Goal: Transaction & Acquisition: Subscribe to service/newsletter

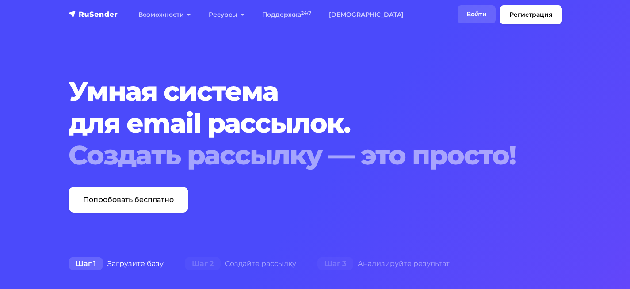
click at [482, 13] on link "Войти" at bounding box center [476, 14] width 38 height 18
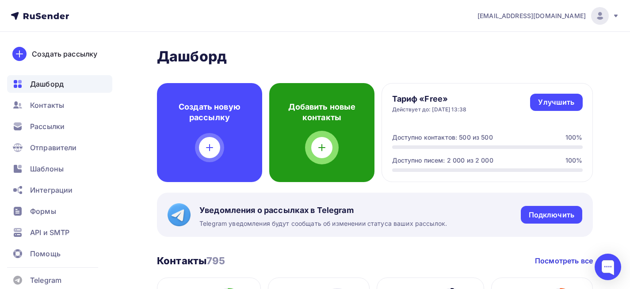
click at [319, 151] on icon at bounding box center [321, 147] width 11 height 11
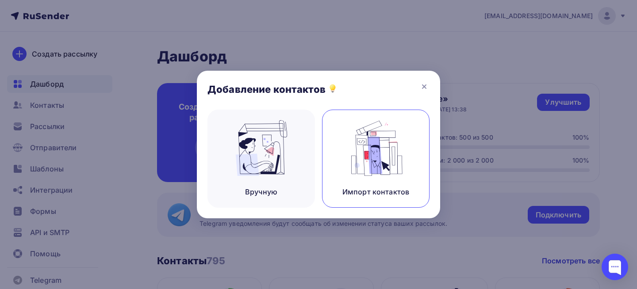
click at [362, 153] on img at bounding box center [375, 148] width 59 height 56
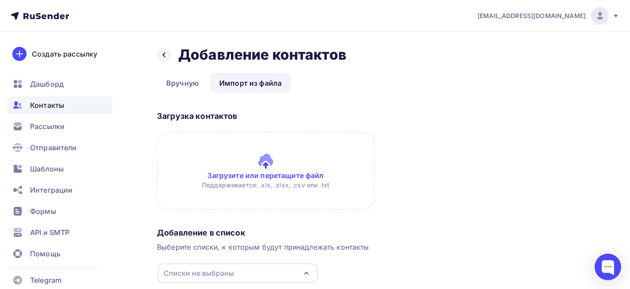
click at [267, 163] on input "file" at bounding box center [265, 171] width 217 height 78
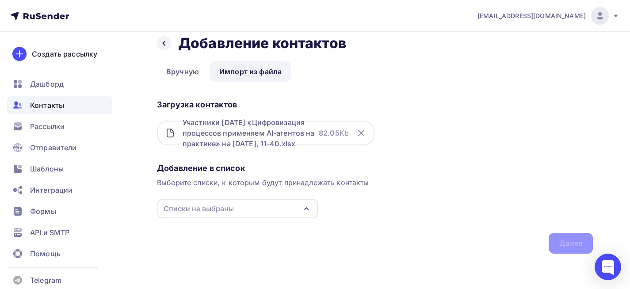
click at [306, 205] on icon "button" at bounding box center [306, 208] width 11 height 11
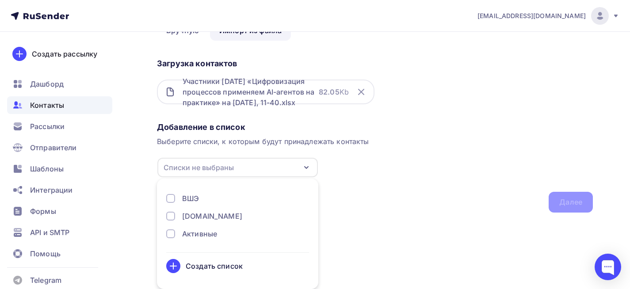
click at [241, 267] on div "Создать список" at bounding box center [214, 266] width 57 height 11
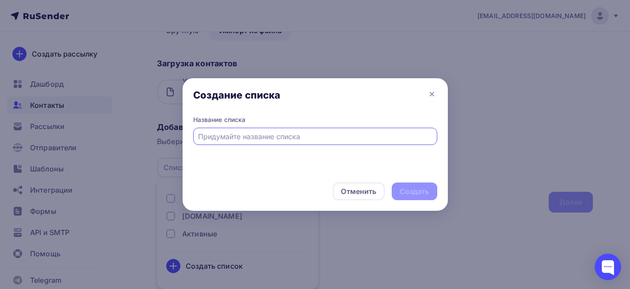
scroll to position [11, 0]
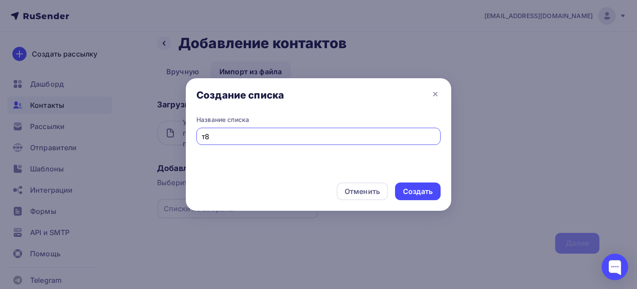
type input "т"
type input "n8n"
click at [424, 189] on div "Создать" at bounding box center [418, 192] width 30 height 10
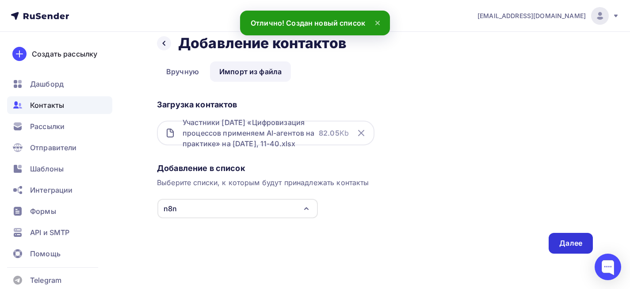
click at [562, 241] on div "Далее" at bounding box center [570, 243] width 23 height 10
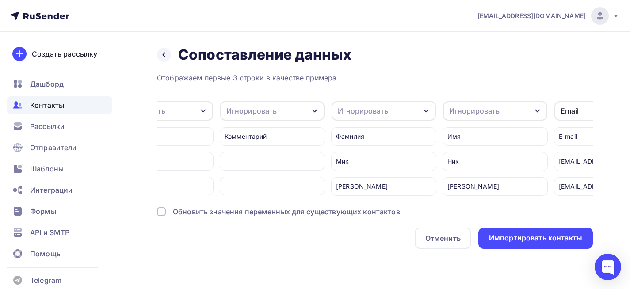
scroll to position [0, 2831]
click at [413, 114] on div "Игнорировать" at bounding box center [386, 110] width 104 height 19
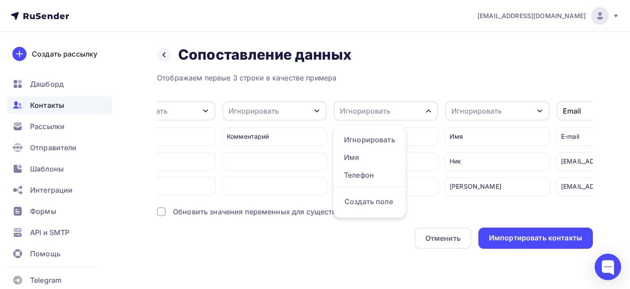
click at [534, 109] on div "Игнорировать" at bounding box center [497, 110] width 104 height 19
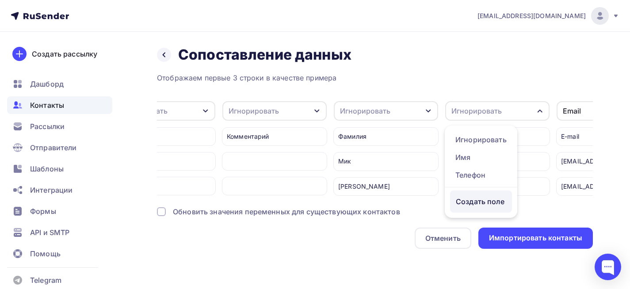
click at [476, 202] on div "Создать поле" at bounding box center [481, 202] width 62 height 22
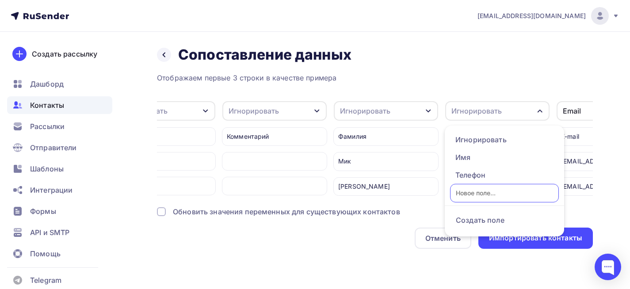
type input "B"
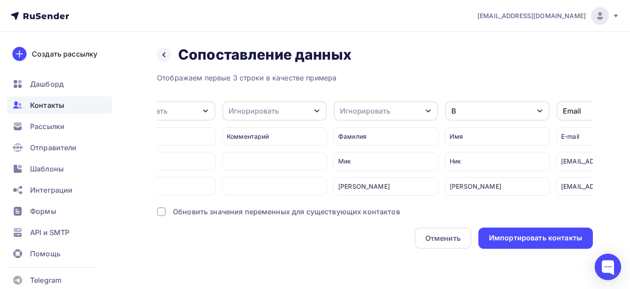
click at [478, 108] on div "B" at bounding box center [497, 110] width 104 height 19
click at [459, 109] on div "B" at bounding box center [497, 110] width 104 height 19
click at [518, 112] on div "B" at bounding box center [497, 110] width 104 height 19
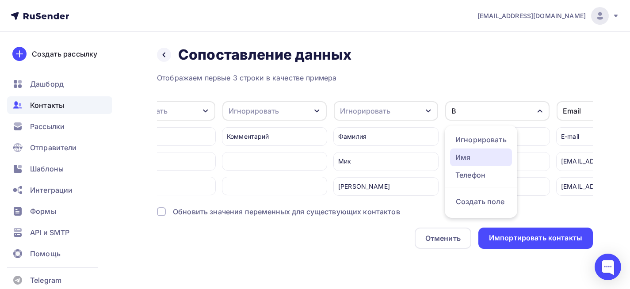
click at [484, 153] on div "Имя" at bounding box center [480, 157] width 51 height 11
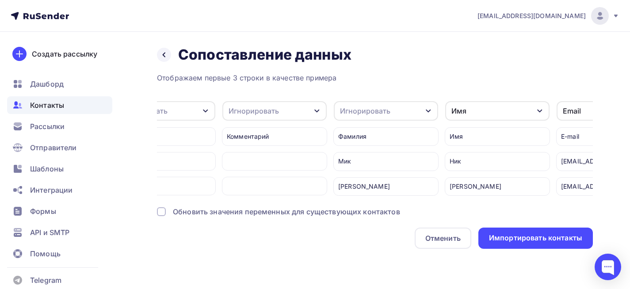
click at [426, 110] on icon "button" at bounding box center [428, 110] width 7 height 7
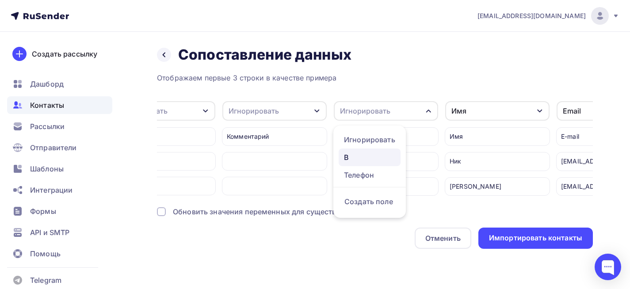
click at [359, 157] on div "B" at bounding box center [369, 157] width 51 height 11
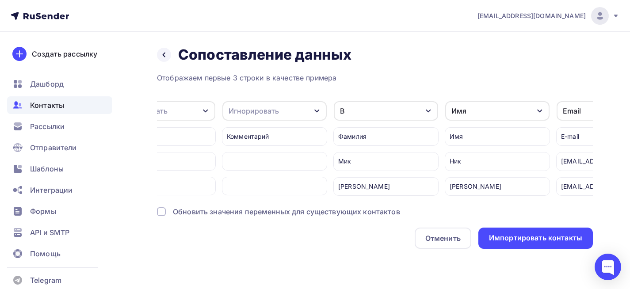
click at [363, 109] on div "B" at bounding box center [386, 110] width 104 height 19
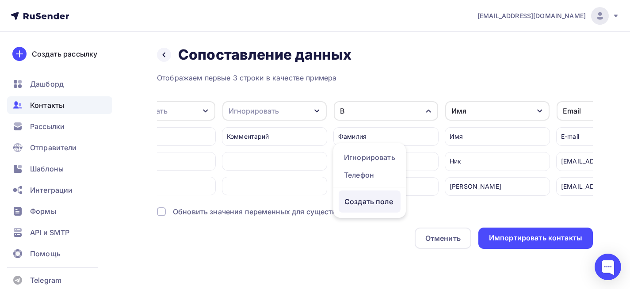
click at [358, 201] on div "Создать поле" at bounding box center [370, 202] width 62 height 22
type input "A"
type input "Фамилия"
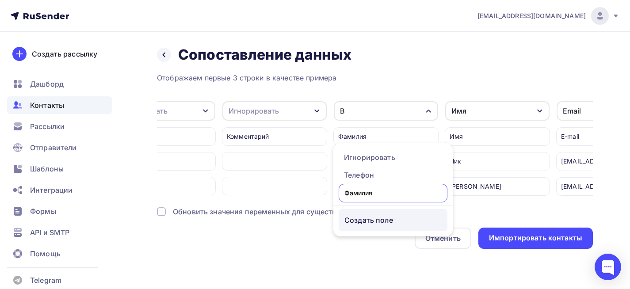
click at [372, 225] on div "Отображаем первые 3 строки в качестве примера Игнорировать Игнорировать Телефон…" at bounding box center [375, 160] width 436 height 176
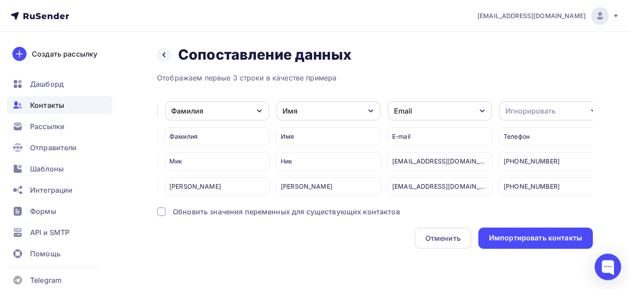
scroll to position [0, 3011]
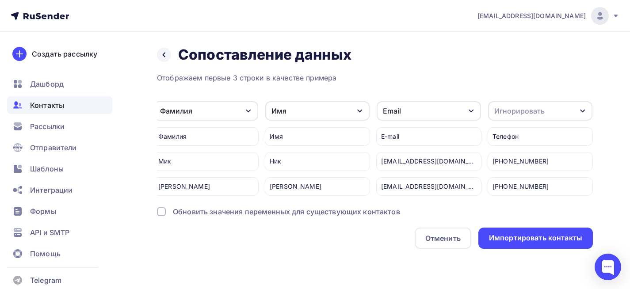
click at [534, 114] on div "Игнорировать" at bounding box center [519, 111] width 50 height 11
click at [528, 174] on div "Телефон" at bounding box center [523, 175] width 51 height 11
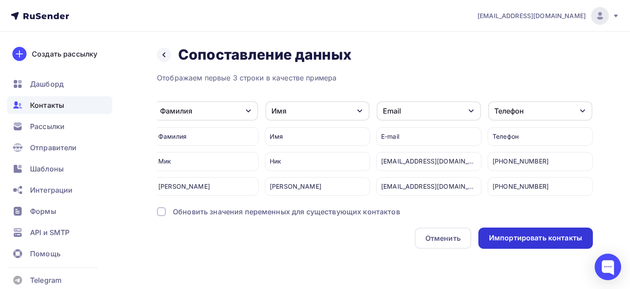
click at [557, 237] on div "Импортировать контакты" at bounding box center [535, 238] width 114 height 21
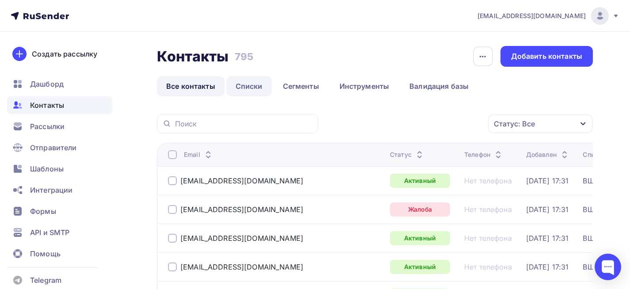
click at [233, 79] on link "Списки" at bounding box center [249, 86] width 46 height 20
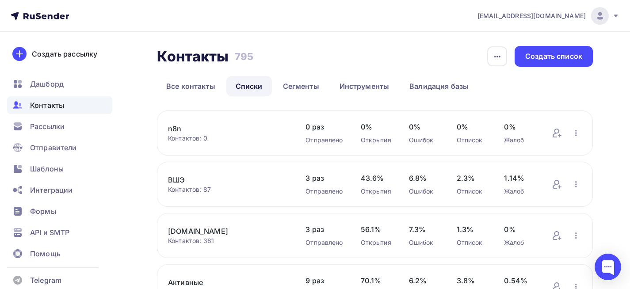
scroll to position [44, 0]
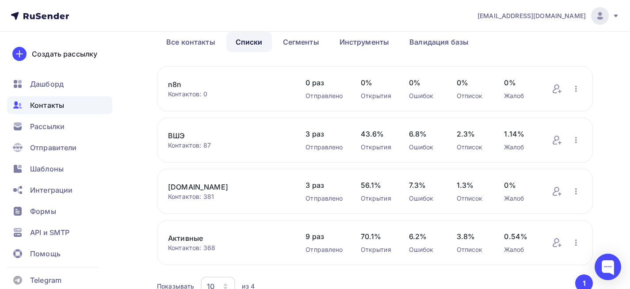
click at [182, 85] on link "n8n" at bounding box center [228, 84] width 120 height 11
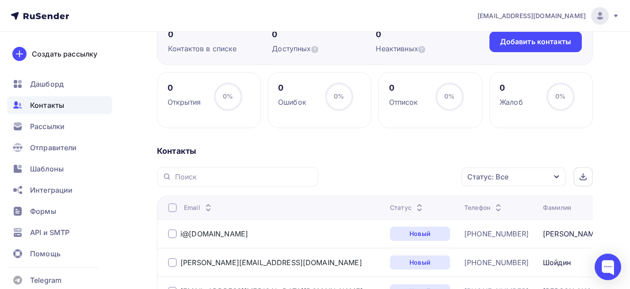
scroll to position [91, 0]
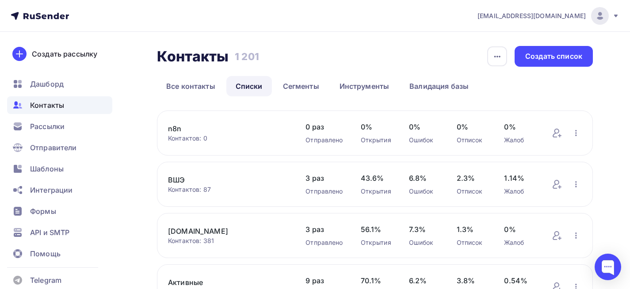
click at [170, 129] on link "n8n" at bounding box center [228, 128] width 120 height 11
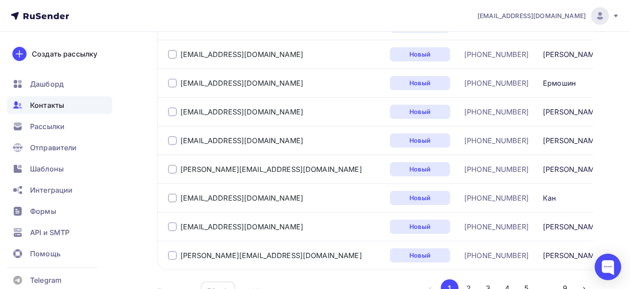
scroll to position [1550, 0]
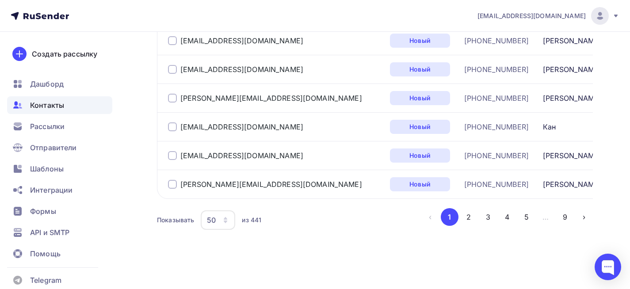
click at [228, 220] on icon "button" at bounding box center [225, 220] width 7 height 7
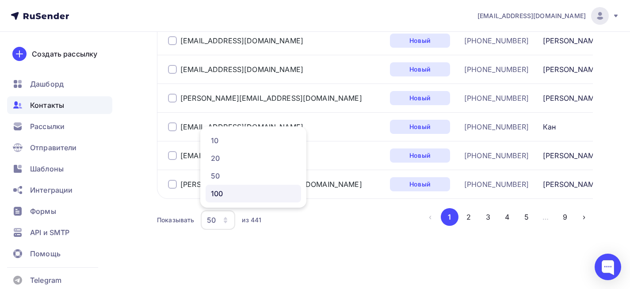
click at [225, 196] on div "100" at bounding box center [253, 193] width 85 height 11
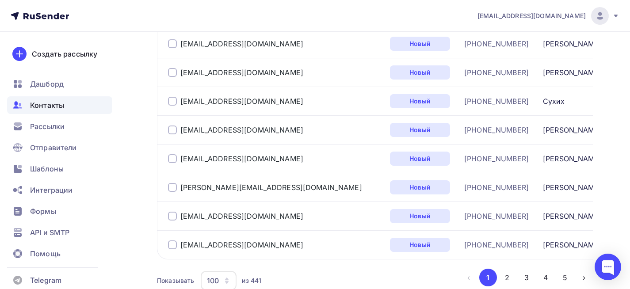
scroll to position [2987, 0]
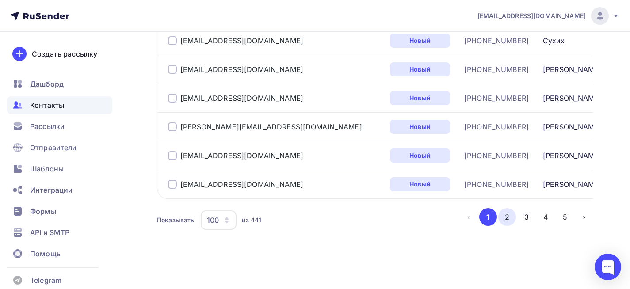
click at [503, 218] on button "2" at bounding box center [507, 217] width 18 height 18
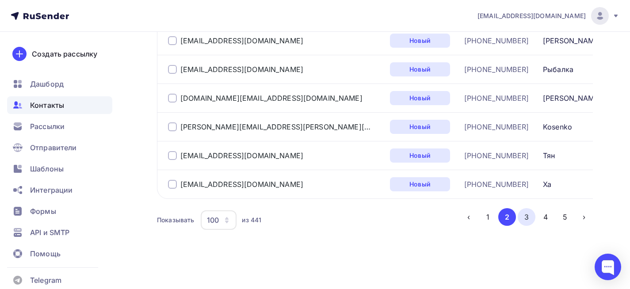
click at [530, 221] on button "3" at bounding box center [527, 217] width 18 height 18
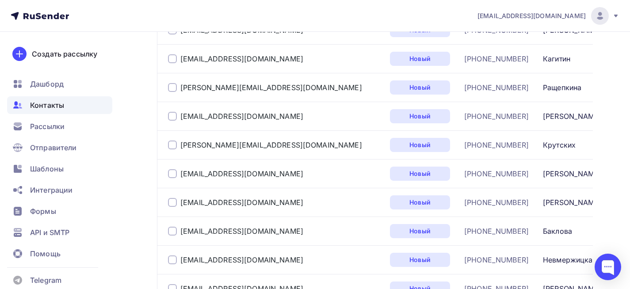
scroll to position [701, 0]
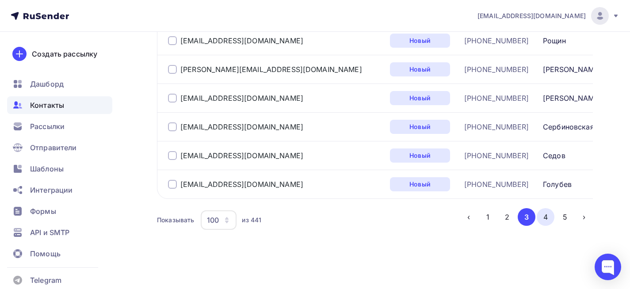
click at [541, 216] on button "4" at bounding box center [546, 217] width 18 height 18
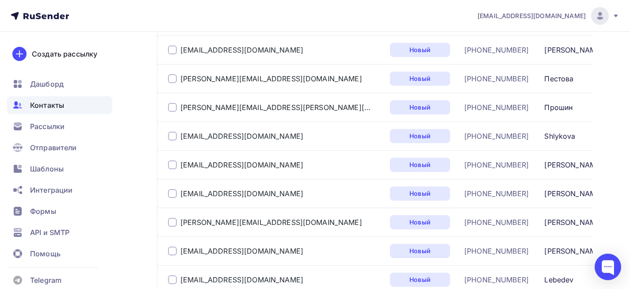
scroll to position [2987, 0]
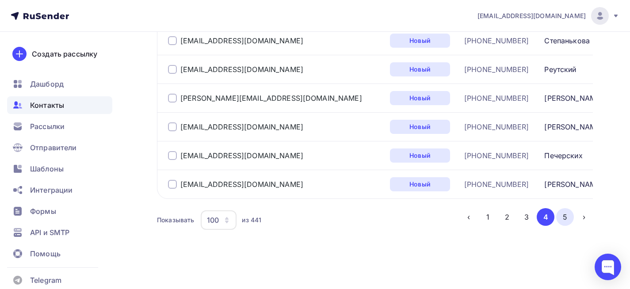
click at [564, 215] on button "5" at bounding box center [565, 217] width 18 height 18
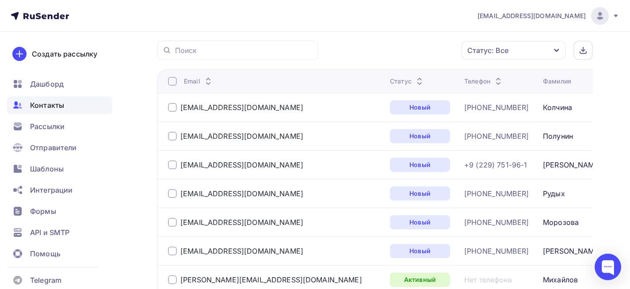
scroll to position [215, 0]
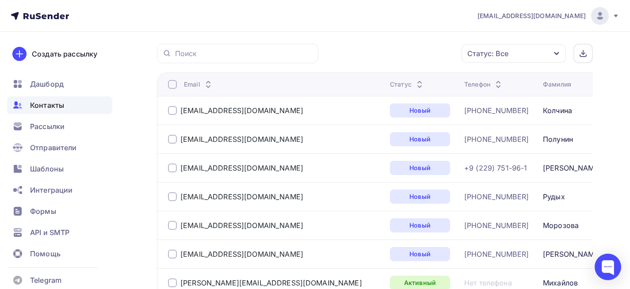
click at [55, 15] on icon at bounding box center [55, 16] width 5 height 6
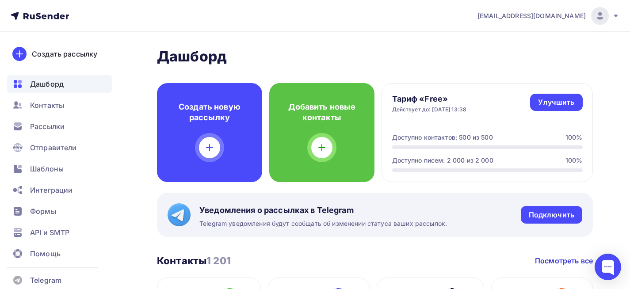
click at [614, 15] on icon at bounding box center [615, 15] width 7 height 7
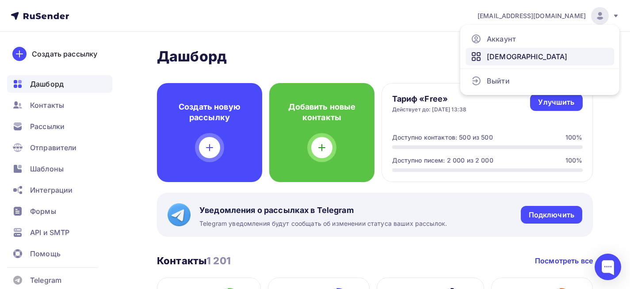
click at [504, 58] on span "[DEMOGRAPHIC_DATA]" at bounding box center [527, 56] width 81 height 11
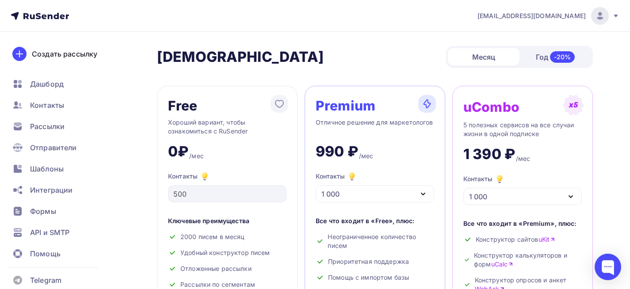
scroll to position [44, 0]
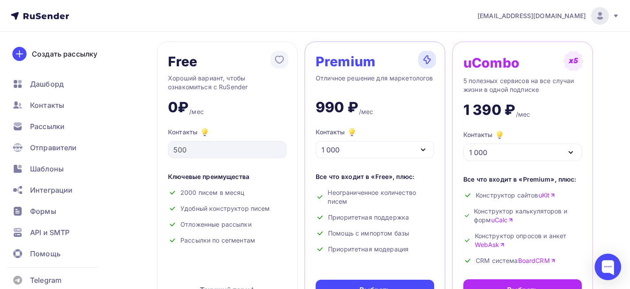
click at [378, 149] on div "1 000" at bounding box center [375, 149] width 118 height 17
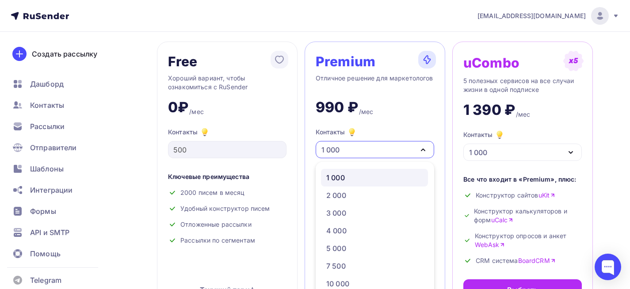
scroll to position [63, 0]
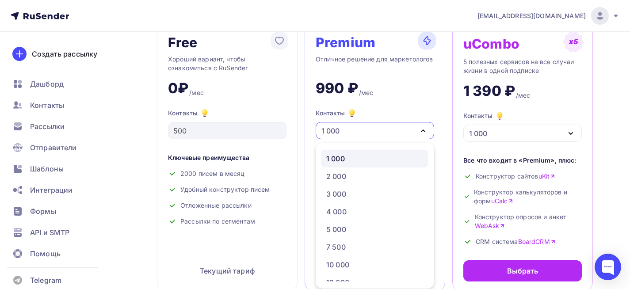
click at [379, 129] on div "1 000" at bounding box center [375, 130] width 118 height 17
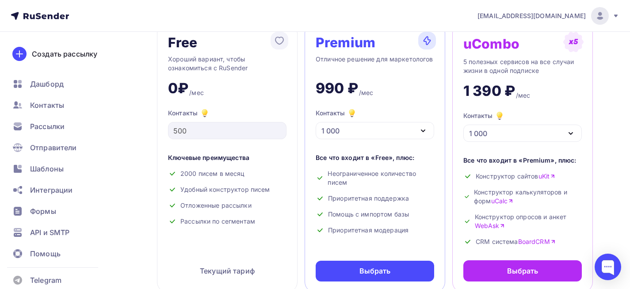
click at [379, 129] on div "1 000" at bounding box center [375, 130] width 118 height 17
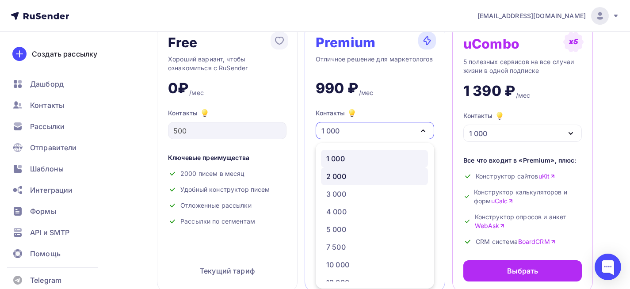
click at [378, 180] on div "2 000" at bounding box center [374, 176] width 96 height 11
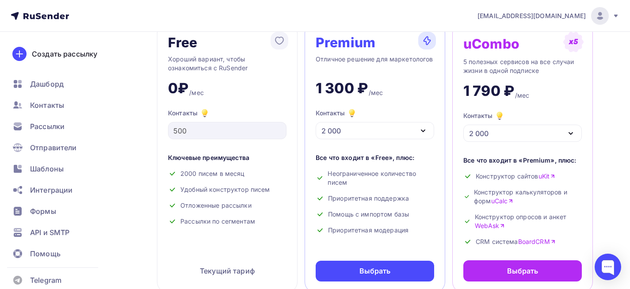
click at [375, 134] on div "2 000" at bounding box center [375, 130] width 118 height 17
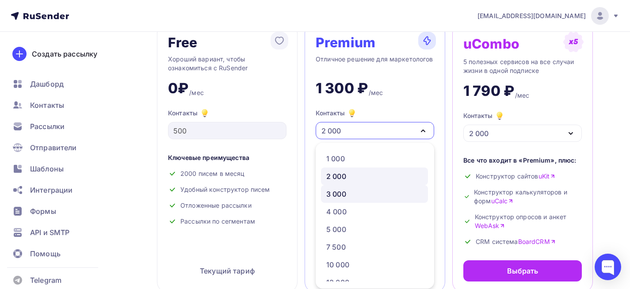
click at [375, 201] on link "3 000" at bounding box center [374, 194] width 107 height 18
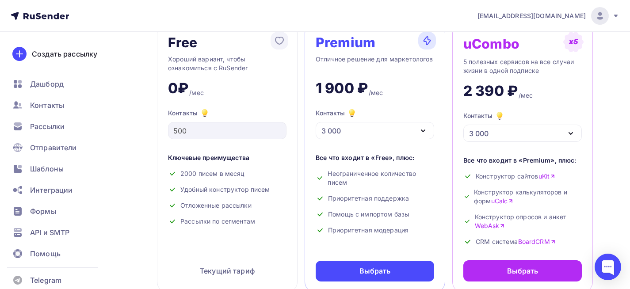
click at [372, 142] on div "Premium Отличное решение для маркетологов 1 900 ₽ /мес Контакты 3 000 1 000 2 0…" at bounding box center [375, 158] width 141 height 270
click at [370, 137] on div "3 000" at bounding box center [375, 130] width 118 height 17
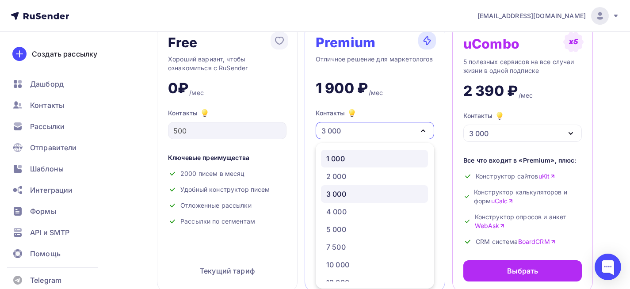
click at [369, 161] on div "1 000" at bounding box center [374, 158] width 96 height 11
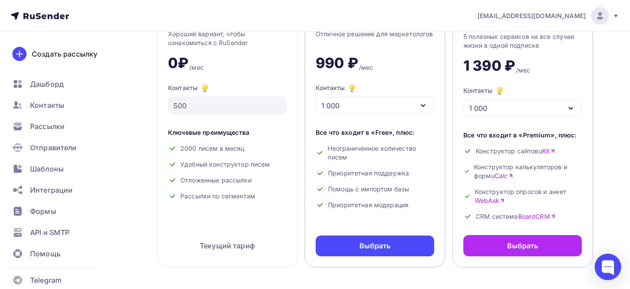
scroll to position [0, 0]
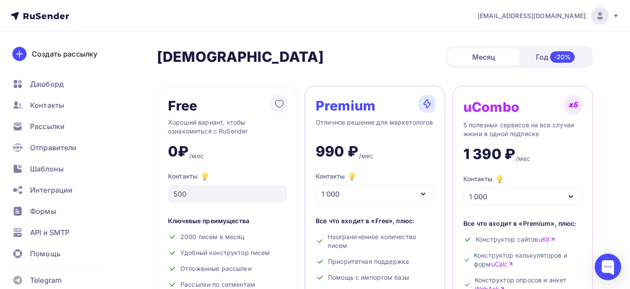
click at [534, 60] on div "Год -20%" at bounding box center [555, 57] width 72 height 19
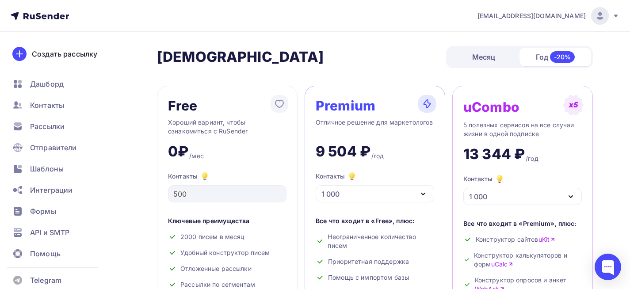
click at [488, 54] on div "Месяц" at bounding box center [484, 57] width 72 height 18
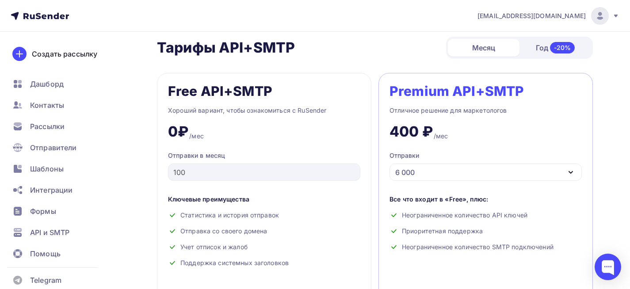
scroll to position [354, 0]
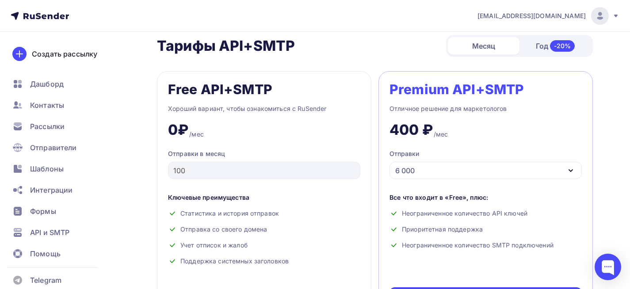
click at [429, 172] on div "6 000" at bounding box center [485, 170] width 192 height 17
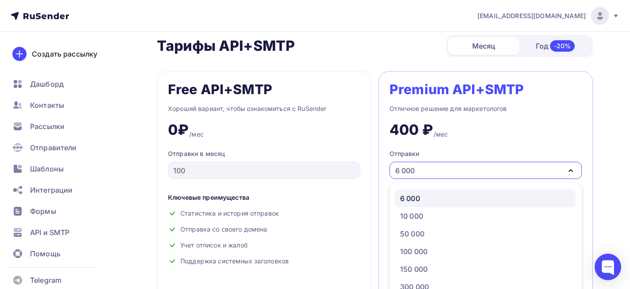
scroll to position [394, 0]
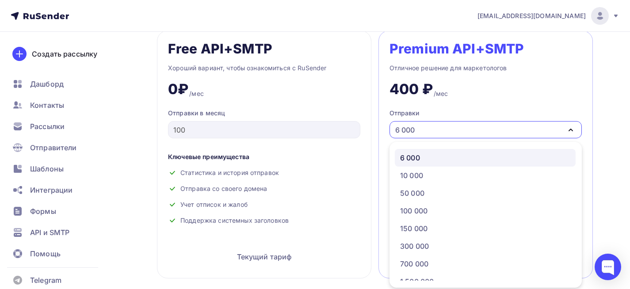
click at [429, 155] on div "6 000" at bounding box center [485, 157] width 170 height 11
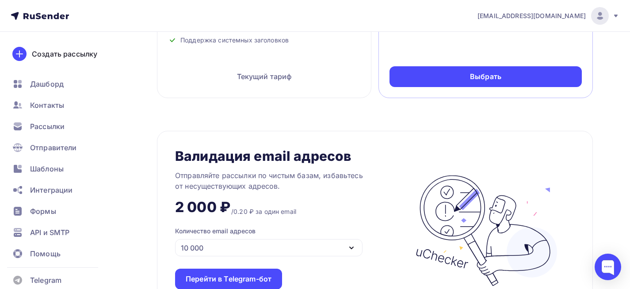
scroll to position [663, 0]
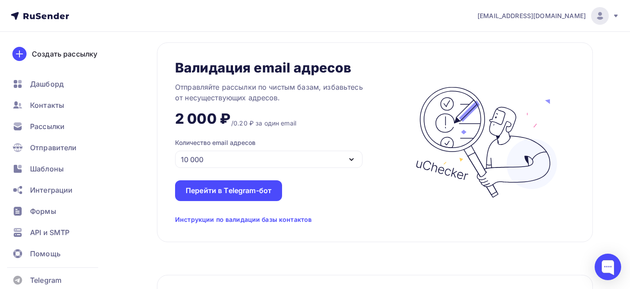
click at [299, 160] on div "10 000" at bounding box center [268, 159] width 187 height 17
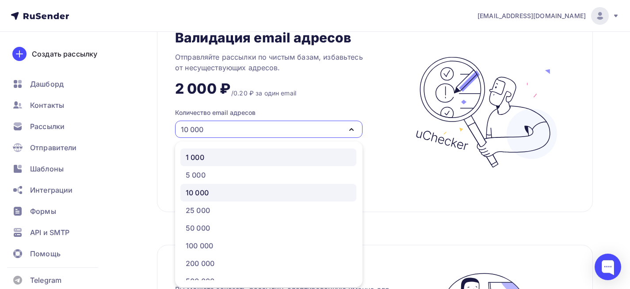
click at [297, 160] on div "1 000" at bounding box center [268, 157] width 165 height 11
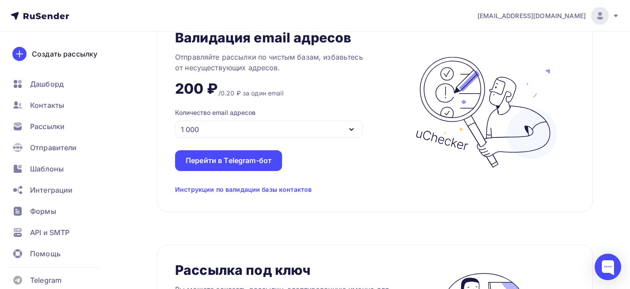
click at [305, 129] on div "1 000" at bounding box center [268, 129] width 187 height 17
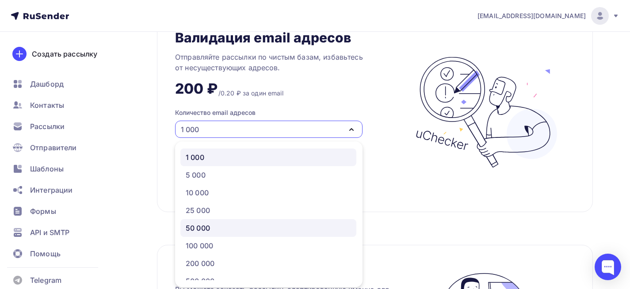
click at [302, 226] on div "50 000" at bounding box center [268, 228] width 165 height 11
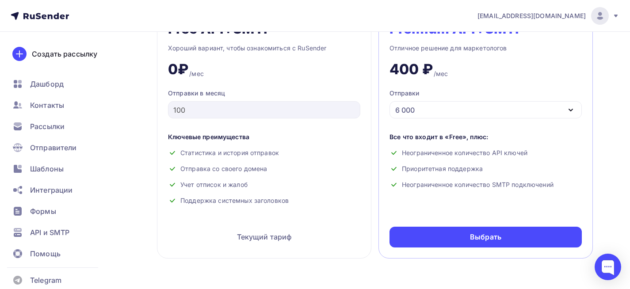
scroll to position [428, 0]
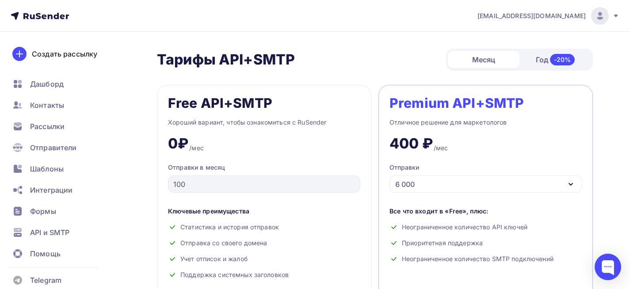
click at [501, 191] on div "6 000" at bounding box center [485, 183] width 192 height 17
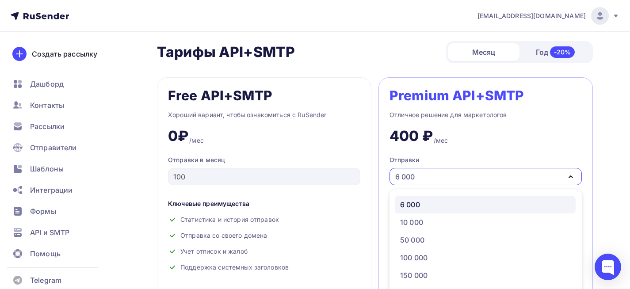
scroll to position [350, 0]
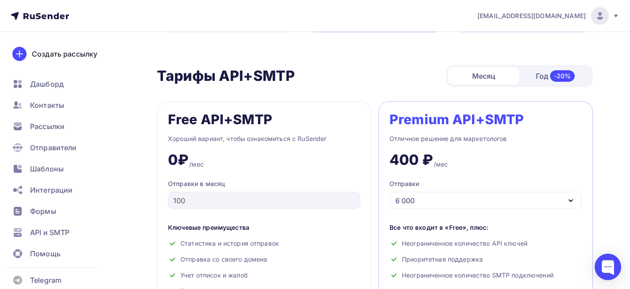
scroll to position [483, 0]
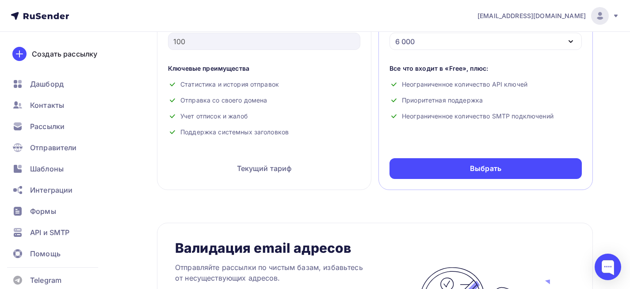
click at [45, 222] on ul "Дашборд Контакты Рассылки Отправители Шаблоны Интеграции Формы API и SMTP Помощь" at bounding box center [59, 171] width 105 height 192
click at [44, 228] on span "API и SMTP" at bounding box center [49, 232] width 39 height 11
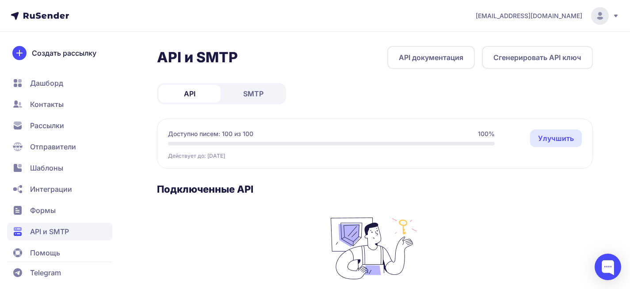
click at [422, 48] on link "API документация" at bounding box center [431, 57] width 88 height 23
click at [236, 92] on link "SMTP" at bounding box center [253, 94] width 62 height 18
click at [192, 81] on div "API и SMTP SMTP документация Создать подключение API SMTP Доступно писем: 100 и…" at bounding box center [375, 226] width 436 height 361
click at [193, 88] on link "API" at bounding box center [190, 94] width 62 height 18
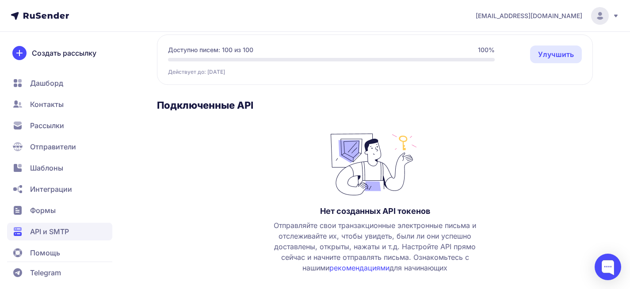
scroll to position [88, 0]
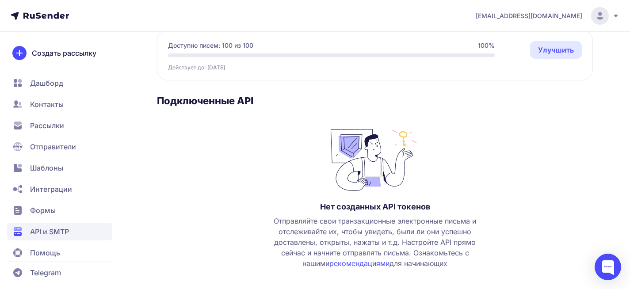
click at [358, 268] on span "Отправляйте свои транзакционные электронные письма и отслеживайте их, чтобы уви…" at bounding box center [374, 242] width 219 height 53
click at [358, 261] on link "рекомендациями" at bounding box center [359, 263] width 60 height 9
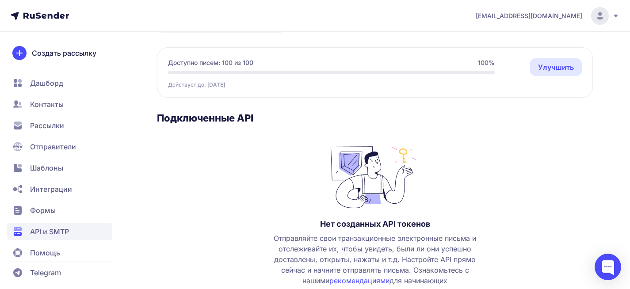
scroll to position [0, 0]
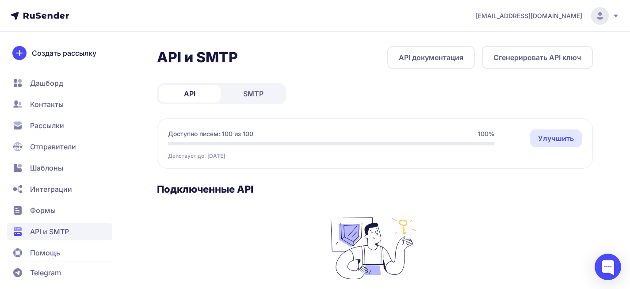
click at [560, 17] on span "koptelovak@yandex.ru" at bounding box center [529, 15] width 107 height 9
click at [502, 67] on link "[DEMOGRAPHIC_DATA]" at bounding box center [539, 61] width 149 height 18
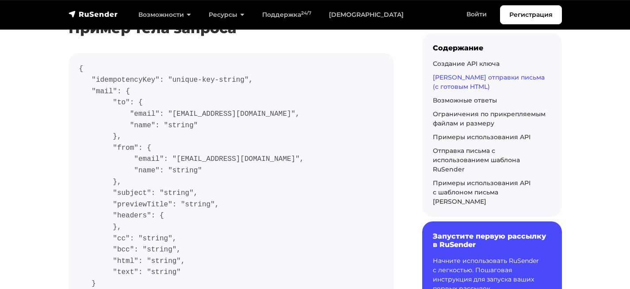
scroll to position [442, 0]
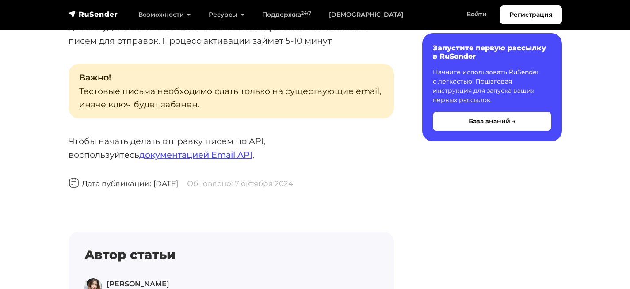
scroll to position [928, 0]
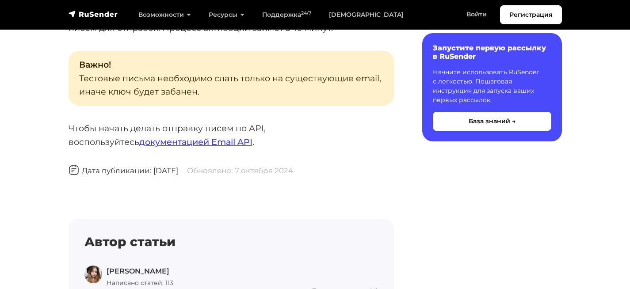
click at [179, 139] on link "документацией Email API" at bounding box center [195, 142] width 113 height 11
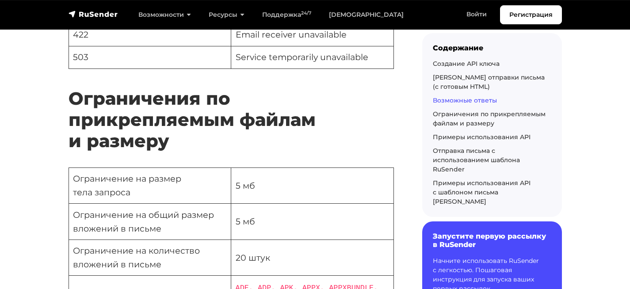
scroll to position [2608, 0]
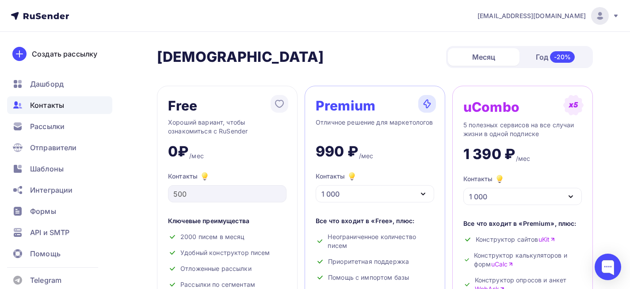
click at [55, 102] on span "Контакты" at bounding box center [47, 105] width 34 height 11
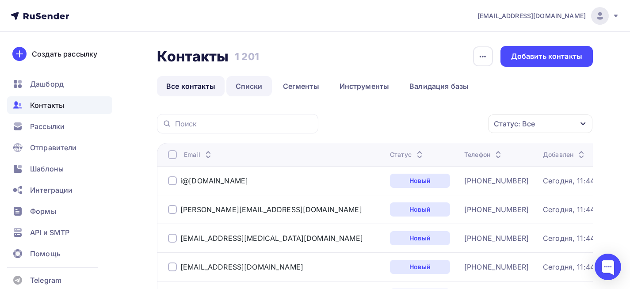
click at [239, 87] on link "Списки" at bounding box center [249, 86] width 46 height 20
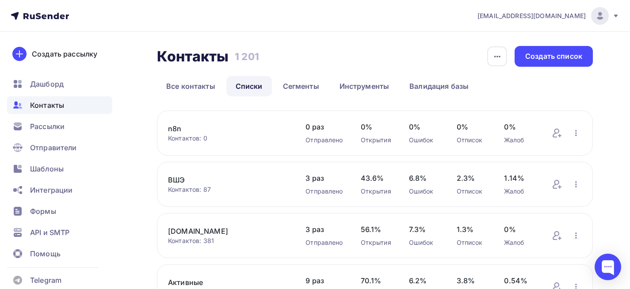
click at [178, 130] on link "n8n" at bounding box center [228, 128] width 120 height 11
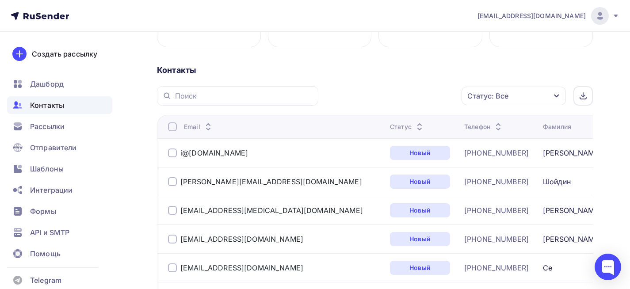
scroll to position [177, 0]
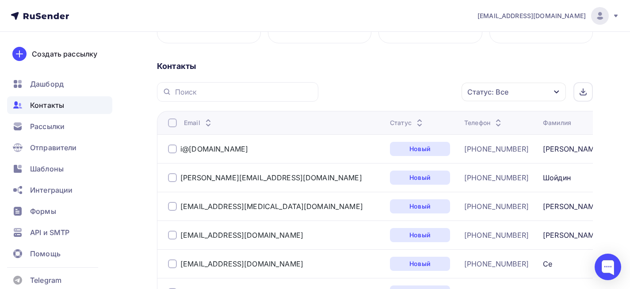
click at [526, 92] on div "Статус: Все" at bounding box center [513, 92] width 104 height 19
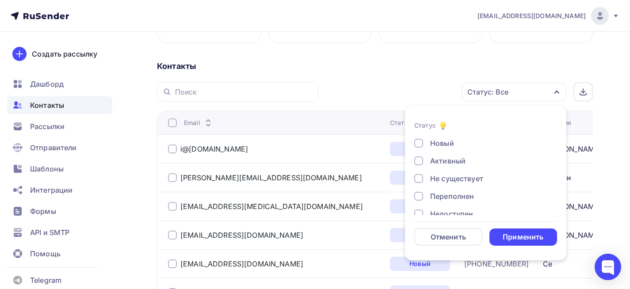
click at [372, 67] on div "Контакты" at bounding box center [375, 66] width 436 height 11
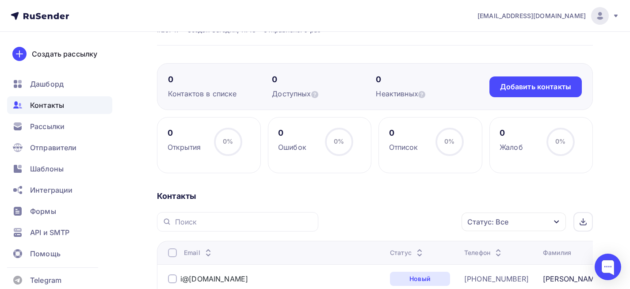
scroll to position [44, 0]
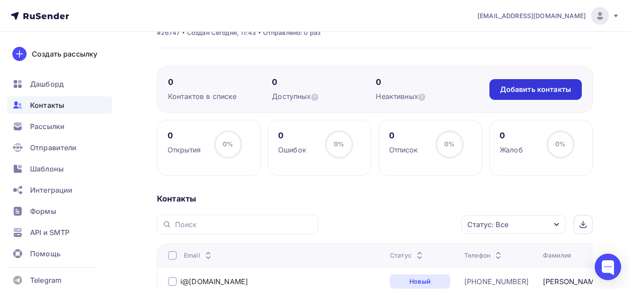
click at [536, 88] on div "Добавить контакты" at bounding box center [535, 89] width 71 height 10
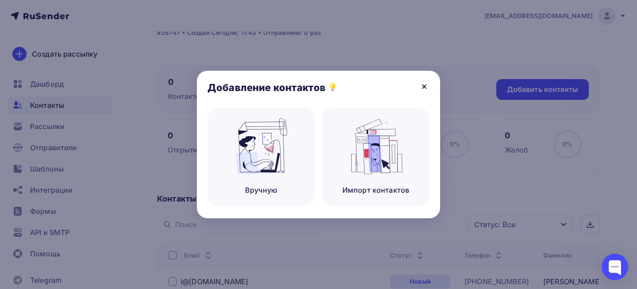
click at [423, 86] on icon at bounding box center [424, 87] width 4 height 4
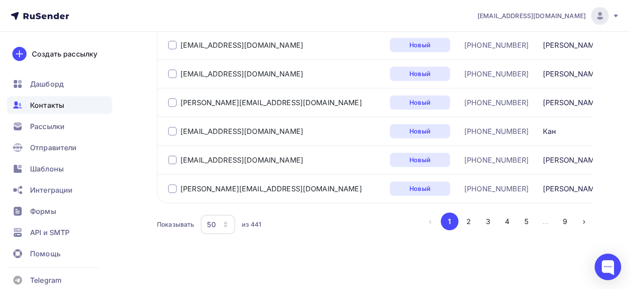
scroll to position [1550, 0]
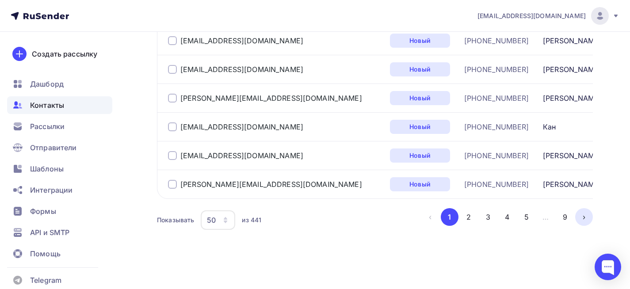
click at [590, 216] on button "›" at bounding box center [584, 217] width 18 height 18
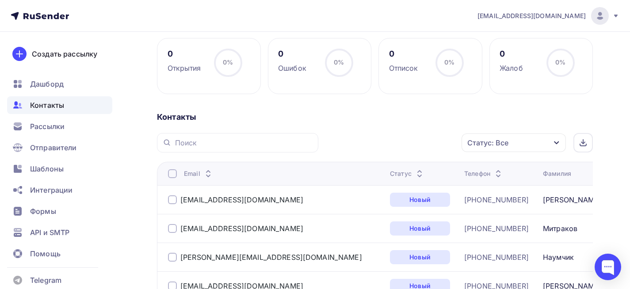
scroll to position [221, 0]
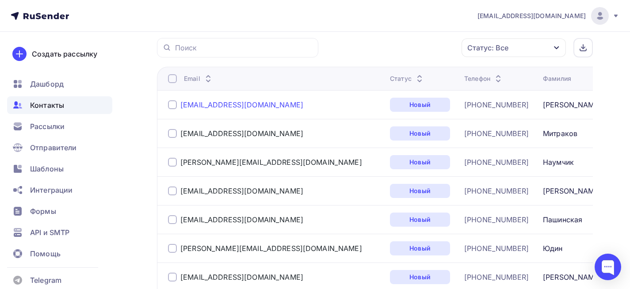
click at [194, 105] on link "constm@bk.ru" at bounding box center [241, 104] width 123 height 9
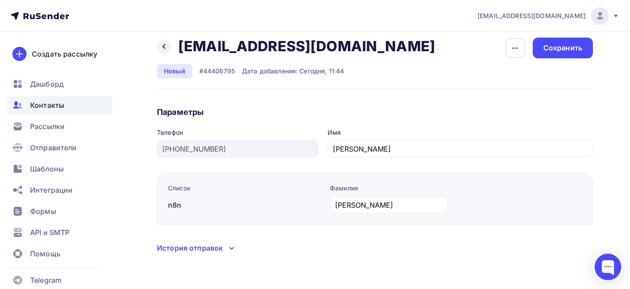
scroll to position [9, 0]
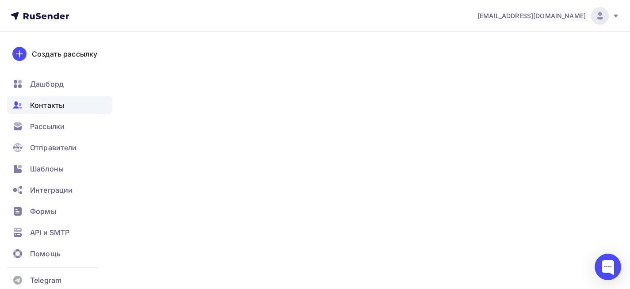
scroll to position [221, 0]
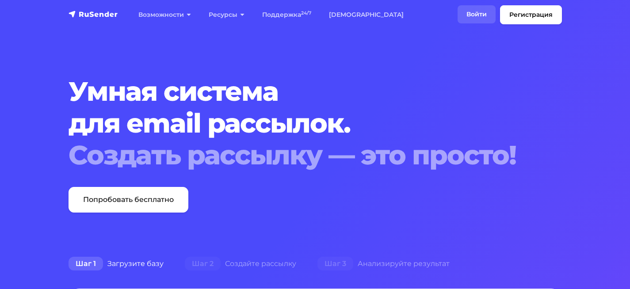
click at [460, 14] on link "Войти" at bounding box center [476, 14] width 38 height 18
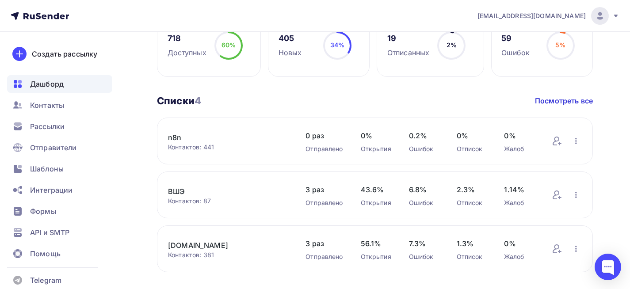
scroll to position [265, 0]
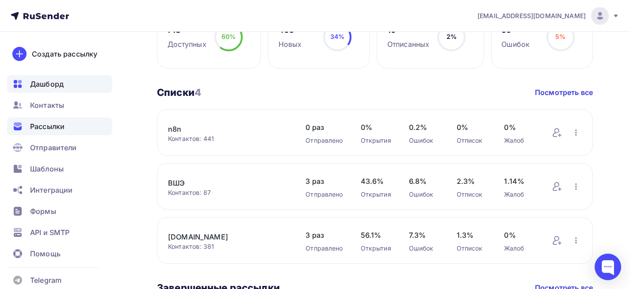
click at [58, 123] on span "Рассылки" at bounding box center [47, 126] width 34 height 11
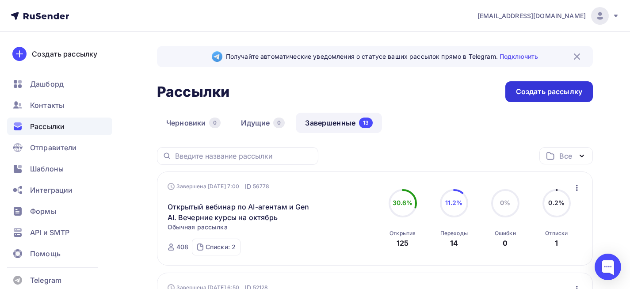
click at [537, 93] on div "Создать рассылку" at bounding box center [549, 92] width 66 height 10
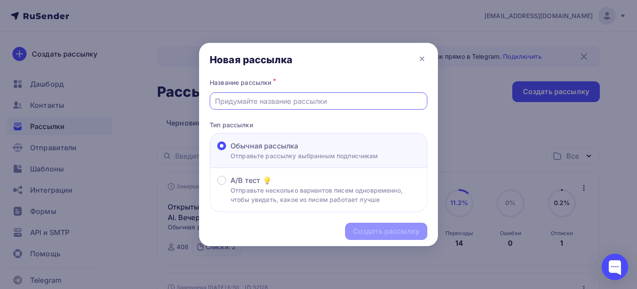
click at [346, 103] on input "text" at bounding box center [318, 101] width 207 height 11
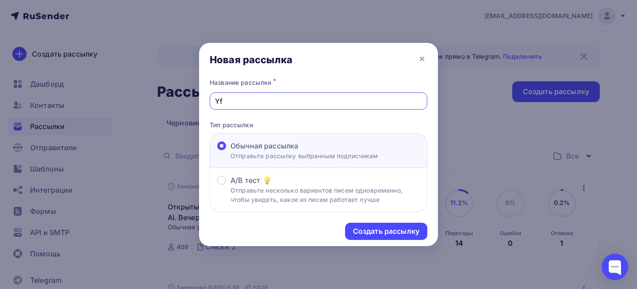
type input "Y"
paste input "Цифровизация процессов: применяем AI-агентов на практике"
type input "Напоминание о вебинаре "Цифровизация процессов: применяем AI-агентов на практик…"
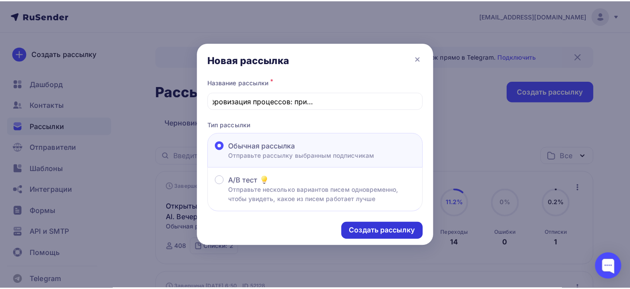
scroll to position [0, 0]
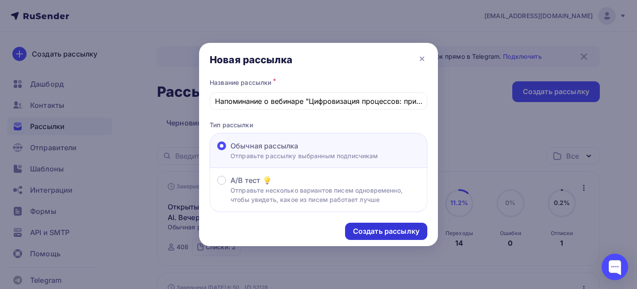
click at [372, 236] on div "Создать рассылку" at bounding box center [386, 231] width 66 height 10
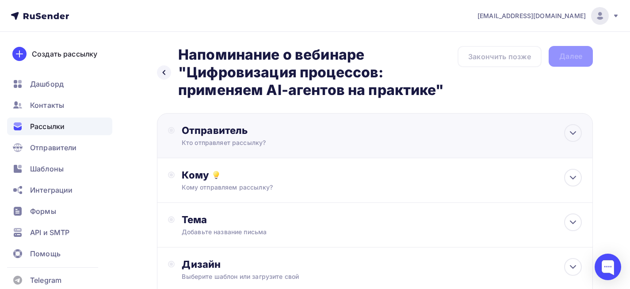
click at [267, 144] on div "Кто отправляет рассылку?" at bounding box center [268, 142] width 172 height 9
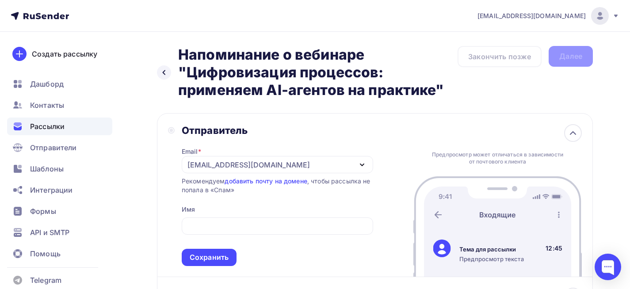
click at [164, 234] on div "Отправитель Email * koptelovak@yandex.ru koptelov@analyst.su koptelovak@yandex.…" at bounding box center [375, 195] width 436 height 164
click at [243, 161] on div "koptelovak@yandex.ru" at bounding box center [248, 165] width 122 height 11
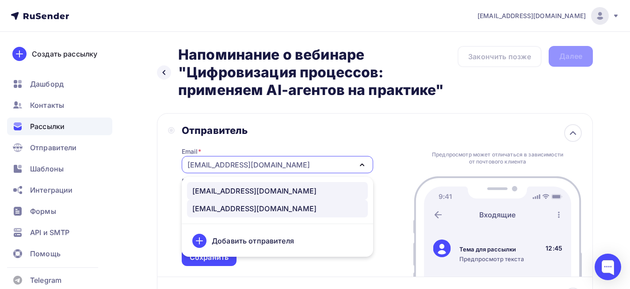
click at [244, 189] on div "koptelov@analyst.su" at bounding box center [254, 191] width 124 height 11
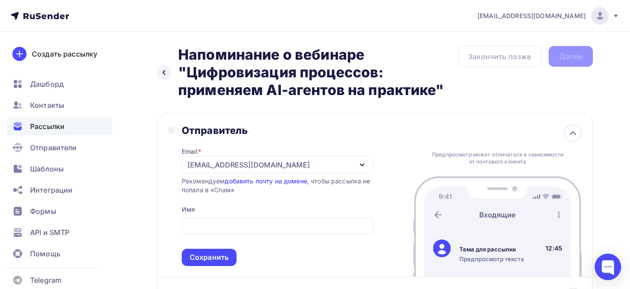
drag, startPoint x: 444, startPoint y: 90, endPoint x: 172, endPoint y: 50, distance: 275.7
click at [172, 50] on div "Назад Напоминание о вебинаре "Цифровизация процессов: применяем AI-агентов на п…" at bounding box center [307, 72] width 301 height 53
copy h2 "Напоминание о вебинаре "Цифровизация процессов: применяем AI-агентов на практик…"
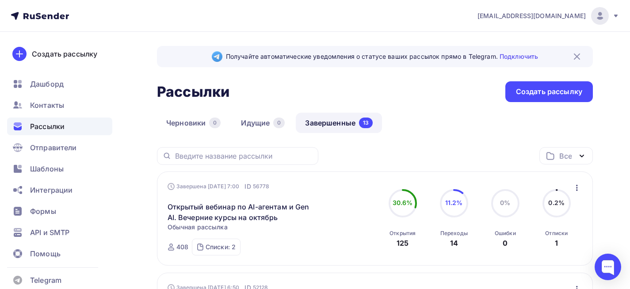
scroll to position [44, 0]
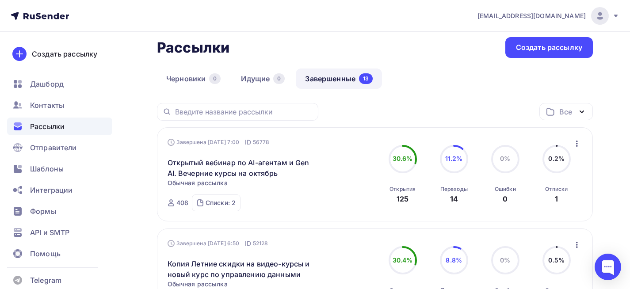
click at [575, 144] on icon "button" at bounding box center [577, 143] width 11 height 11
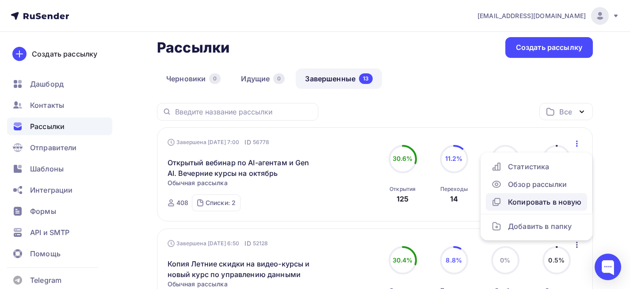
click at [542, 203] on div "Копировать в новую" at bounding box center [536, 202] width 91 height 11
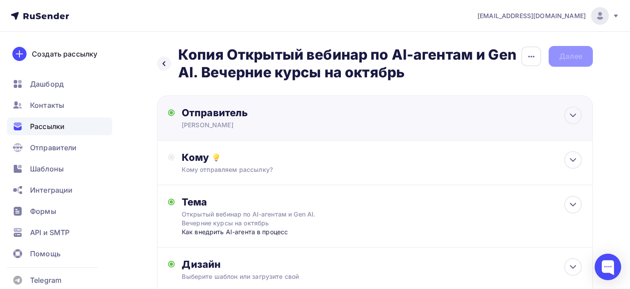
click at [249, 124] on div "[PERSON_NAME]" at bounding box center [268, 125] width 172 height 9
type input "[PERSON_NAME]"
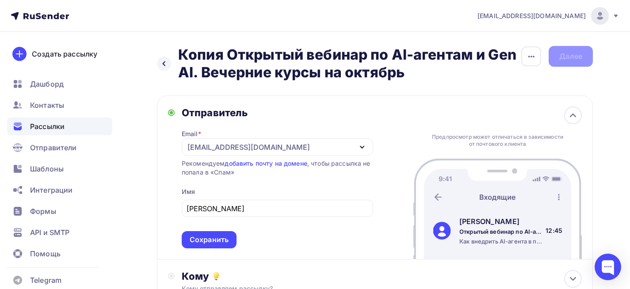
click at [265, 87] on div "Назад Копия Открытый вебинар по AI-агентам и Gen AI. Вечерние курсы на октябрь …" at bounding box center [375, 261] width 436 height 431
click at [573, 118] on icon at bounding box center [573, 115] width 11 height 11
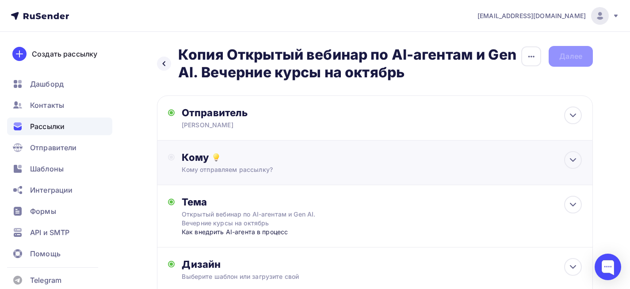
click at [256, 169] on div "Кому отправляем рассылку?" at bounding box center [362, 169] width 360 height 9
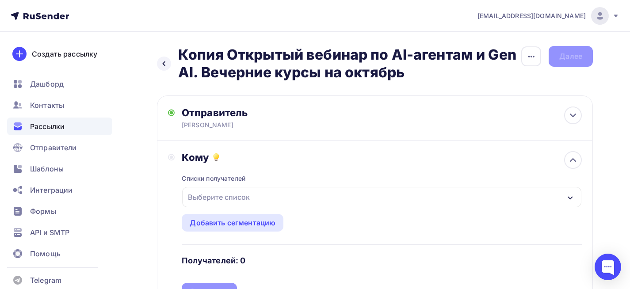
click at [246, 196] on div "Выберите список" at bounding box center [218, 197] width 69 height 16
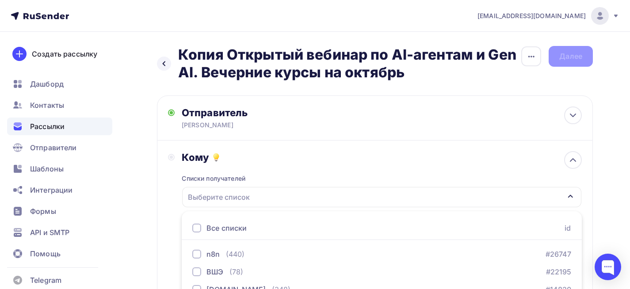
scroll to position [65, 0]
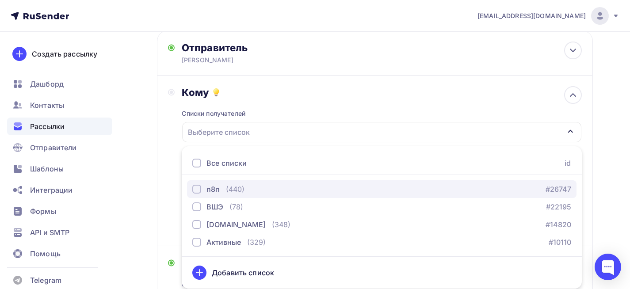
click at [246, 192] on div "n8n (440) #26747" at bounding box center [381, 189] width 379 height 11
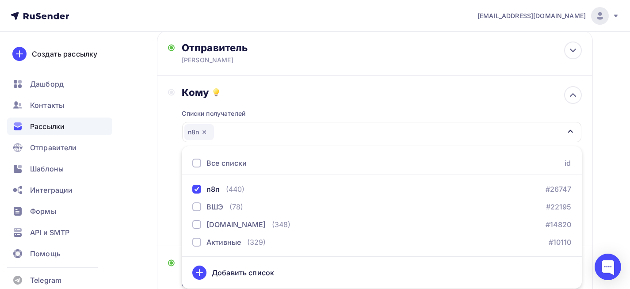
click at [160, 208] on div "Кому Списки получателей n8n Все списки id n8n (440) #26747 ВШЭ (78) #22195 anal…" at bounding box center [375, 161] width 436 height 171
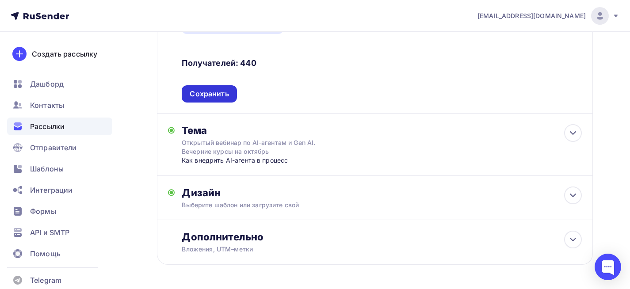
click at [219, 89] on div "Сохранить" at bounding box center [209, 93] width 55 height 17
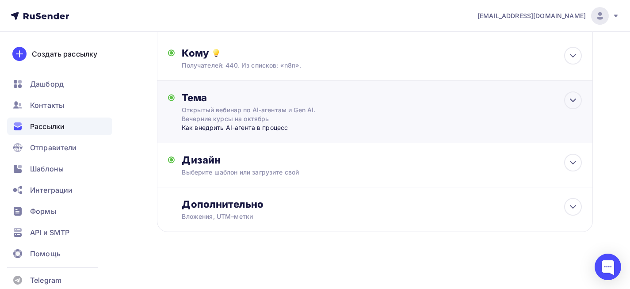
click at [224, 102] on div "Тема" at bounding box center [269, 97] width 175 height 12
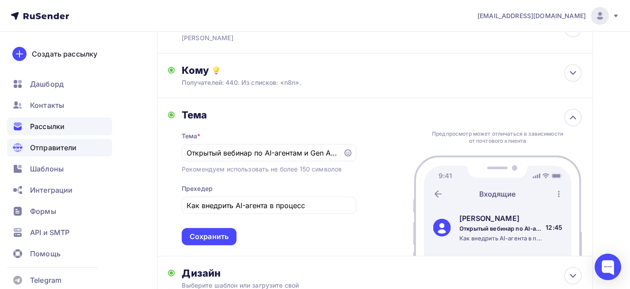
scroll to position [0, 0]
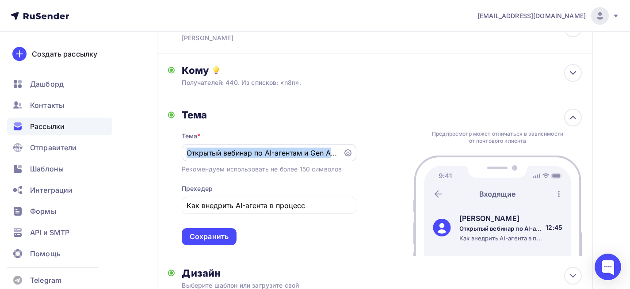
drag, startPoint x: 342, startPoint y: 156, endPoint x: 191, endPoint y: 157, distance: 150.7
click at [191, 157] on div "Открытый вебинар по AI-агентам и Gen AI. Вечерние курсы на октябрь" at bounding box center [269, 152] width 175 height 17
drag, startPoint x: 191, startPoint y: 153, endPoint x: 401, endPoint y: 155, distance: 210.9
click at [401, 155] on div "Тема Тема * Открытый вебинар по AI-агентам и Gen AI. Вечерние курсы на октябрь …" at bounding box center [375, 177] width 436 height 158
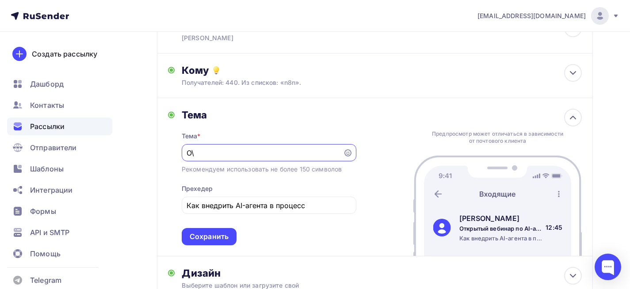
scroll to position [0, 0]
type input "О"
paste input "Напоминание о вебинаре "Цифровизация процессов: применяем AI-агентов на практик…"
drag, startPoint x: 275, startPoint y: 152, endPoint x: 162, endPoint y: 144, distance: 113.4
click at [164, 147] on div "Тема Тема * Напоминание о вебинаре "Цифровизация процессов: применяем AI-агенто…" at bounding box center [375, 177] width 436 height 158
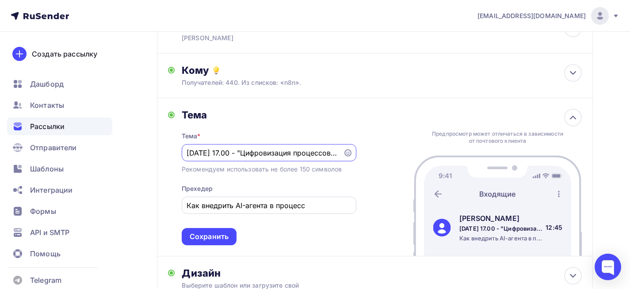
type input "[DATE] 17.00 - "Цифровизация процессов: применяем AI-агентов на практике""
drag, startPoint x: 331, startPoint y: 209, endPoint x: 178, endPoint y: 212, distance: 152.5
click at [178, 212] on div "[PERSON_NAME] * [DATE] 17.00 - "Цифровизация процессов: применяем AI-агентов на…" at bounding box center [262, 177] width 188 height 137
click at [291, 229] on div "Тема * [DATE] 17.00 - "Цифровизация процессов: применяем AI-агентов на практике…" at bounding box center [269, 183] width 175 height 124
click at [326, 156] on input "[DATE] 17.00 - "Цифровизация процессов: применяем AI-агентов на практике"" at bounding box center [262, 153] width 151 height 11
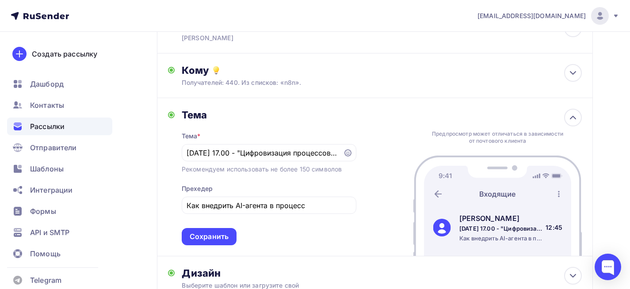
click at [351, 193] on div "Тема * [DATE] 17.00 - "Цифровизация процессов: применяем AI-агентов на практике…" at bounding box center [269, 183] width 175 height 124
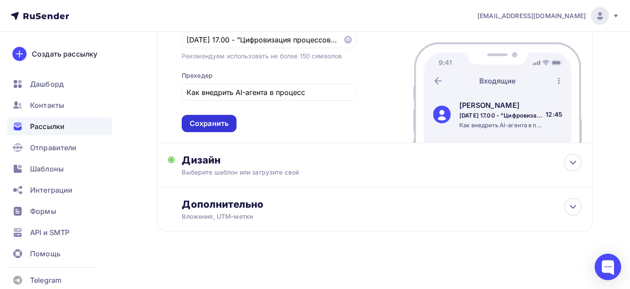
click at [210, 127] on div "Сохранить" at bounding box center [209, 123] width 39 height 10
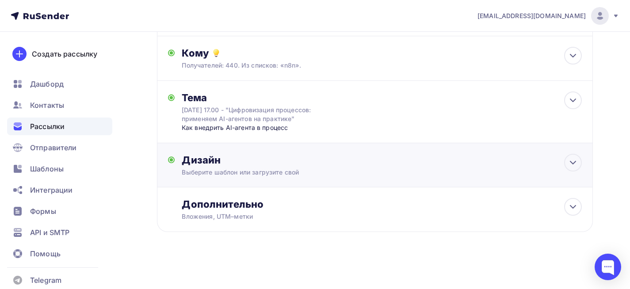
click at [212, 158] on div "Дизайн" at bounding box center [382, 160] width 400 height 12
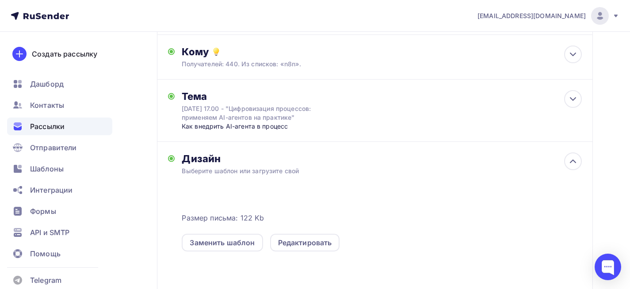
scroll to position [202, 0]
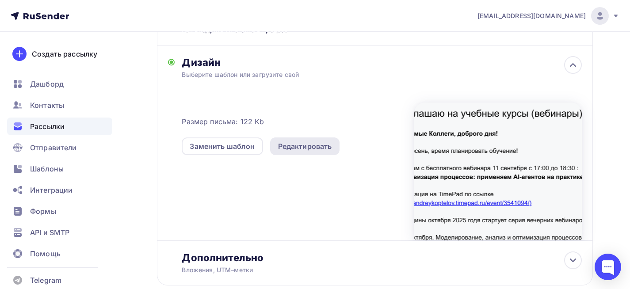
click at [339, 144] on div "Редактировать" at bounding box center [305, 146] width 70 height 18
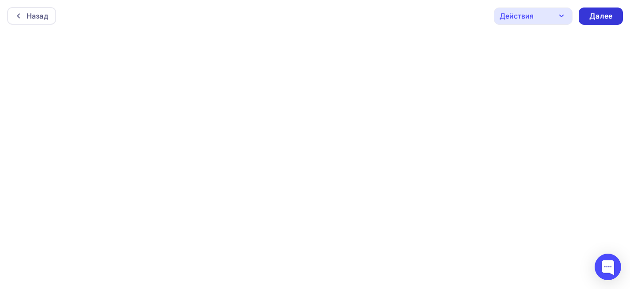
click at [599, 16] on div "Далее" at bounding box center [600, 16] width 23 height 10
click at [605, 16] on div "Далее" at bounding box center [600, 16] width 23 height 10
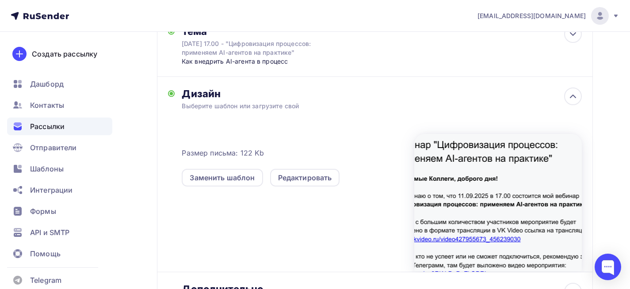
scroll to position [177, 0]
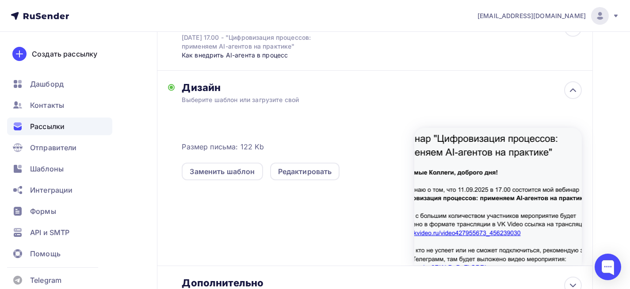
click at [482, 179] on div at bounding box center [498, 197] width 168 height 138
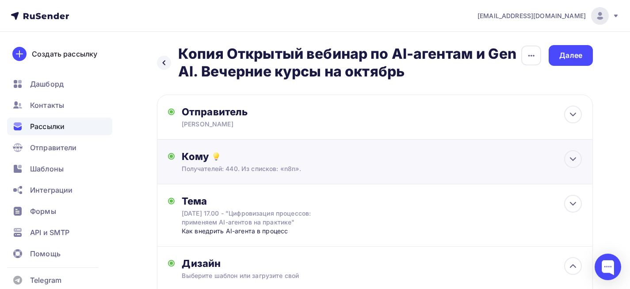
scroll to position [0, 0]
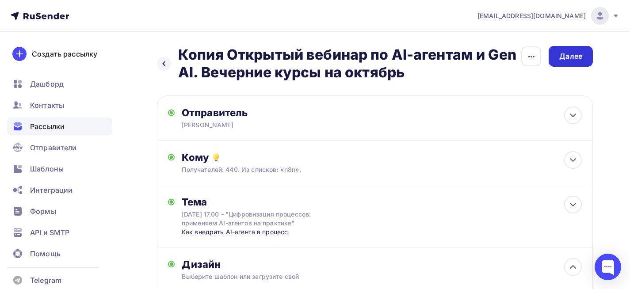
click at [570, 50] on div "Далее" at bounding box center [571, 56] width 44 height 21
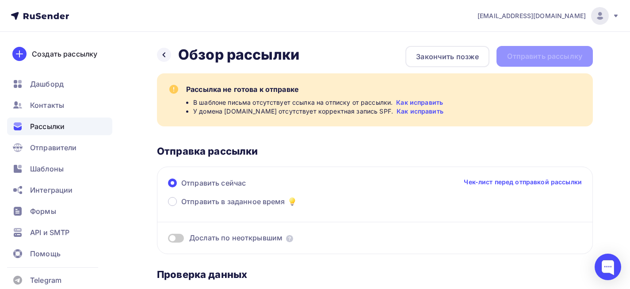
click at [432, 105] on link "Как исправить" at bounding box center [419, 102] width 47 height 9
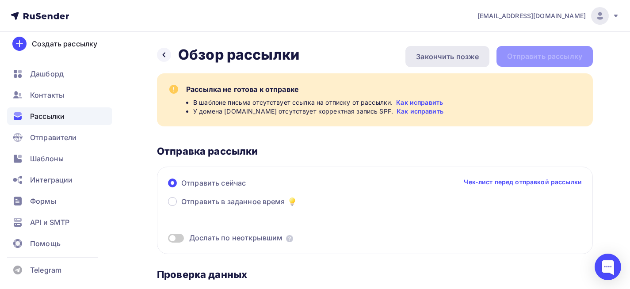
click at [438, 56] on div "Закончить позже" at bounding box center [447, 56] width 63 height 11
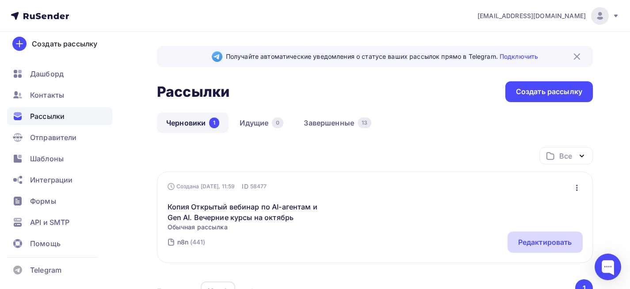
drag, startPoint x: 551, startPoint y: 241, endPoint x: 556, endPoint y: 234, distance: 8.7
click at [551, 241] on div "Редактировать" at bounding box center [545, 242] width 54 height 11
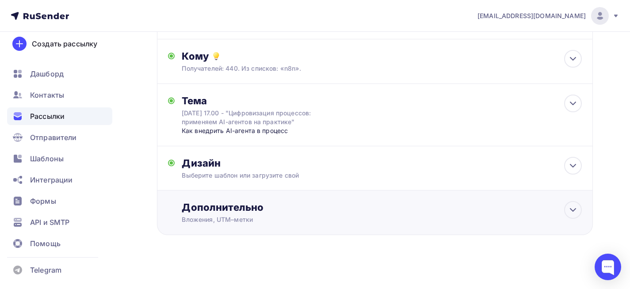
scroll to position [106, 0]
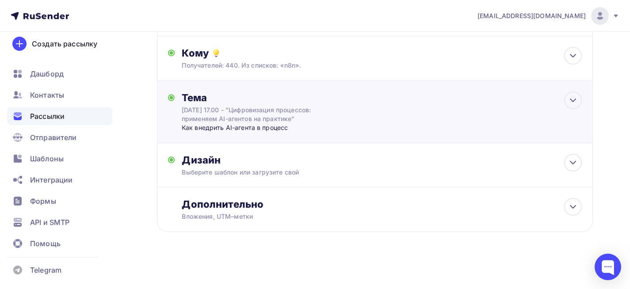
click at [296, 122] on div "[DATE] 17.00 - "Цифровизация процессов: применяем AI-агентов на практике"" at bounding box center [260, 115] width 157 height 18
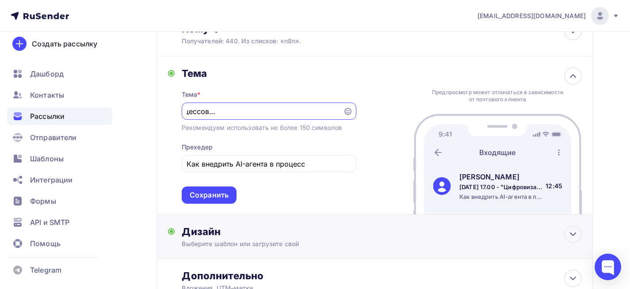
scroll to position [202, 0]
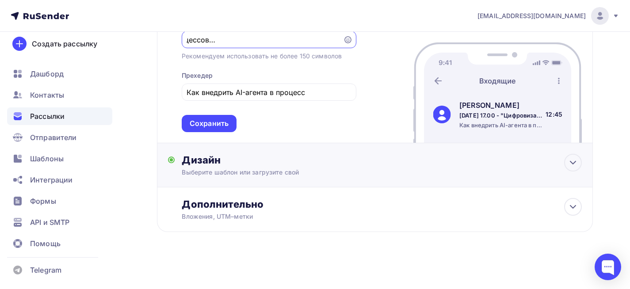
click at [282, 174] on div "Выберите шаблон или загрузите свой" at bounding box center [362, 172] width 360 height 9
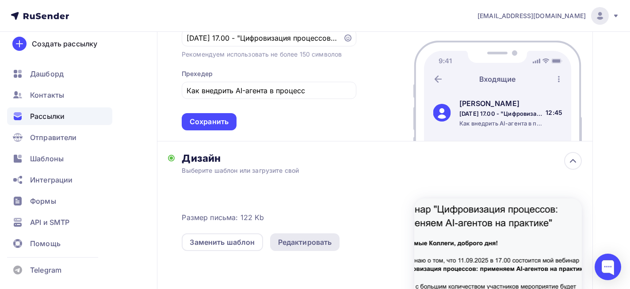
click at [305, 244] on div "Редактировать" at bounding box center [305, 242] width 54 height 11
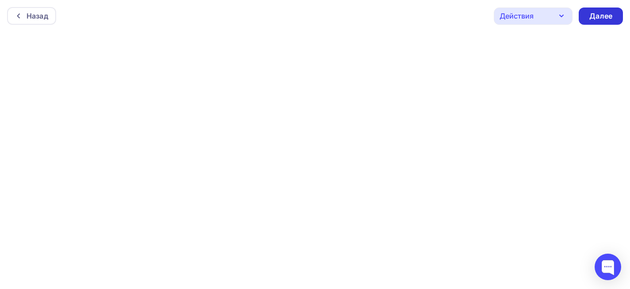
click at [588, 17] on div "Далее" at bounding box center [601, 16] width 44 height 17
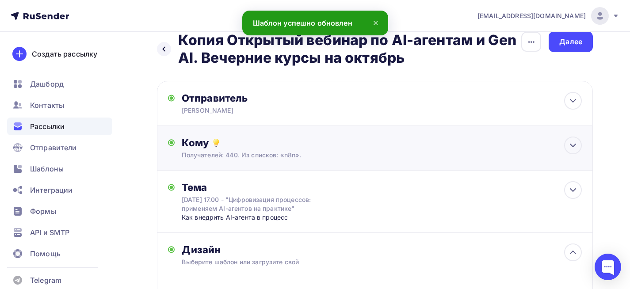
scroll to position [177, 0]
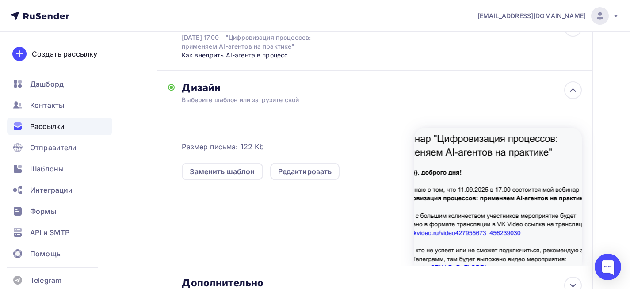
click at [507, 206] on div at bounding box center [498, 197] width 168 height 138
click at [574, 91] on icon at bounding box center [572, 90] width 5 height 3
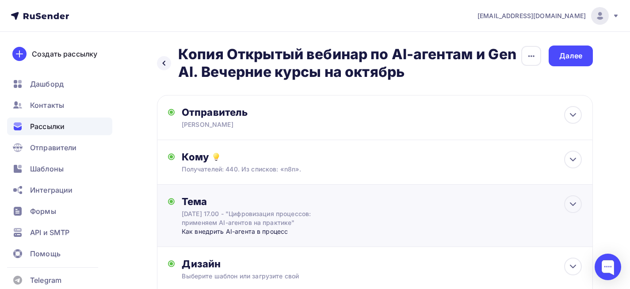
scroll to position [0, 0]
click at [567, 64] on div "Далее" at bounding box center [571, 56] width 44 height 21
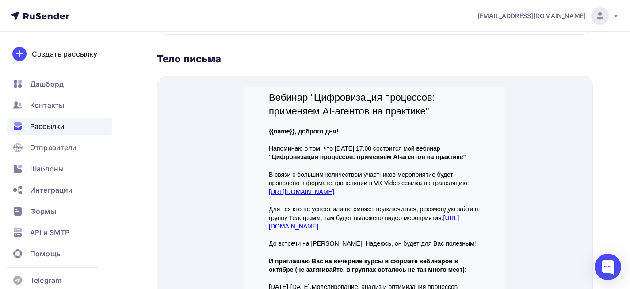
scroll to position [354, 0]
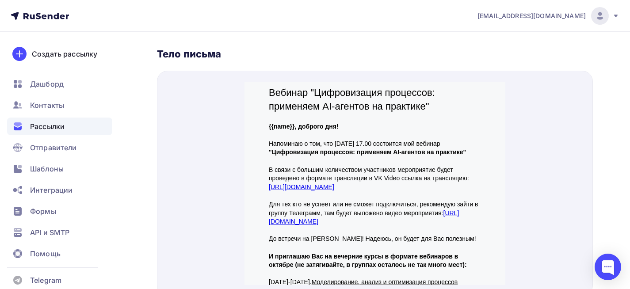
click at [334, 175] on link "[URL][DOMAIN_NAME]" at bounding box center [300, 176] width 65 height 7
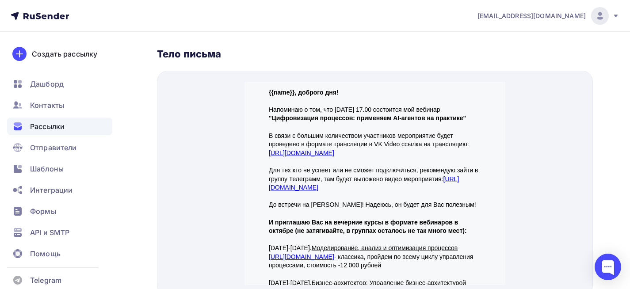
scroll to position [88, 0]
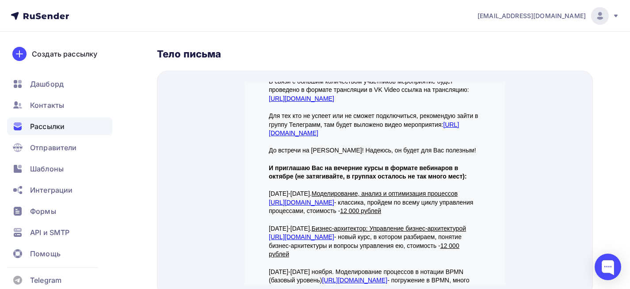
click at [342, 119] on link "[URL][DOMAIN_NAME]" at bounding box center [363, 119] width 190 height 16
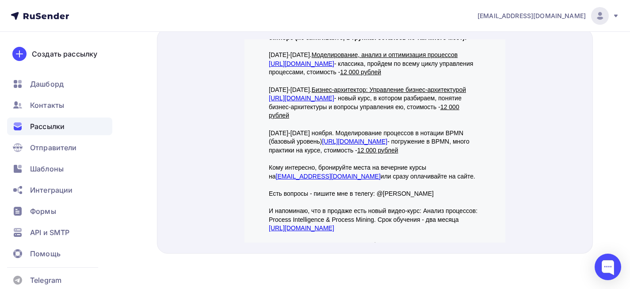
scroll to position [152, 0]
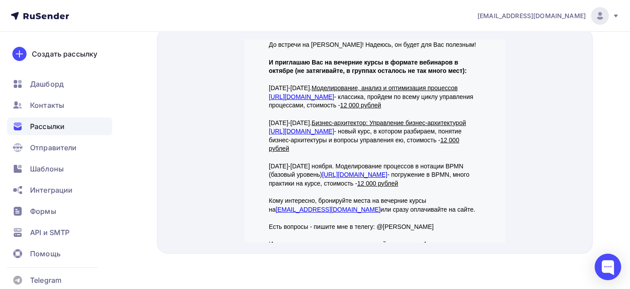
click at [387, 168] on link "[URL][DOMAIN_NAME]" at bounding box center [353, 163] width 65 height 7
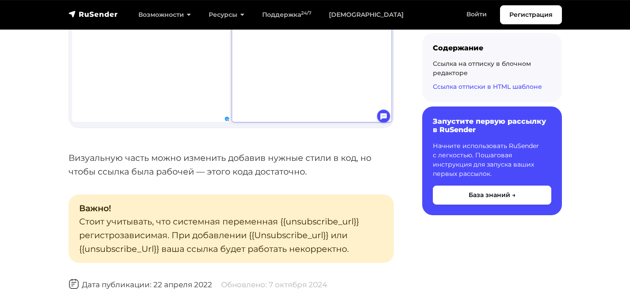
scroll to position [1989, 0]
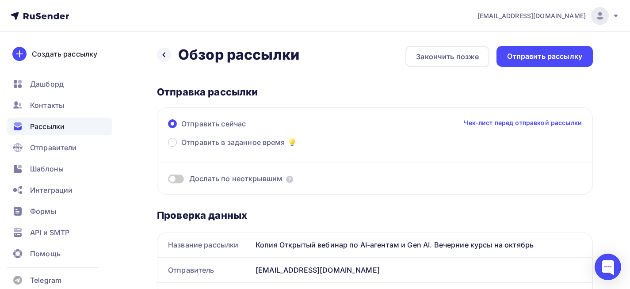
click at [526, 124] on link "Чек-лист перед отправкой рассылки" at bounding box center [523, 122] width 118 height 9
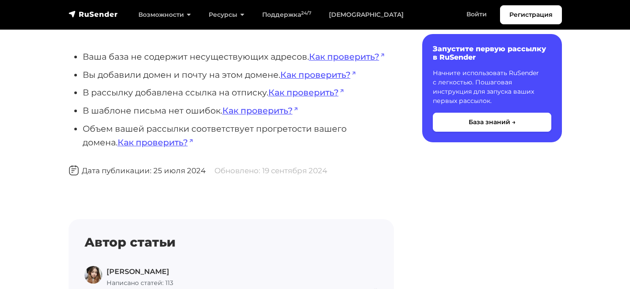
scroll to position [265, 0]
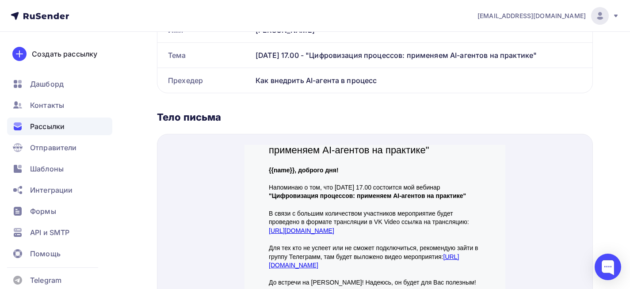
scroll to position [19, 0]
click at [403, 215] on p "В связи с большим количеством участников мероприятие будет проведено в формате …" at bounding box center [374, 212] width 212 height 26
drag, startPoint x: 401, startPoint y: 219, endPoint x: 265, endPoint y: 220, distance: 136.1
click at [268, 220] on p "В связи с большим количеством участников мероприятие будет проведено в формате …" at bounding box center [374, 212] width 212 height 26
copy link "[URL][DOMAIN_NAME]"
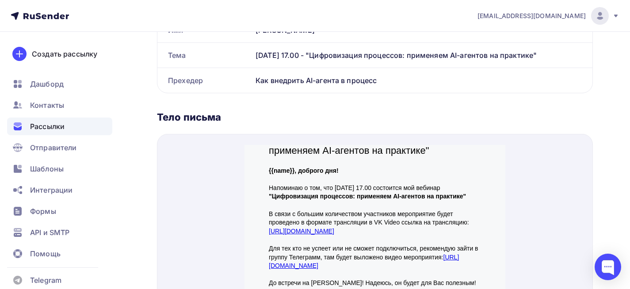
drag, startPoint x: 372, startPoint y: 253, endPoint x: 266, endPoint y: 252, distance: 106.1
click at [268, 252] on p "Для тех кто не успеет или не сможет подключиться, рекомендую зайти в группу Тел…" at bounding box center [374, 247] width 212 height 26
copy link "[URL][DOMAIN_NAME]"
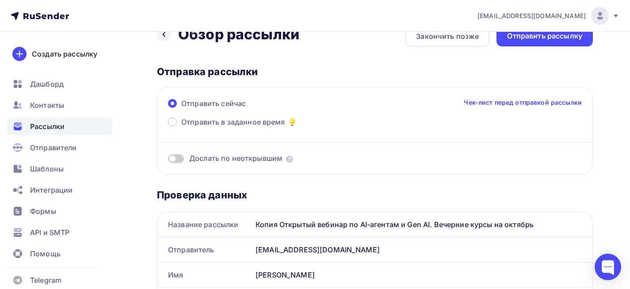
scroll to position [0, 0]
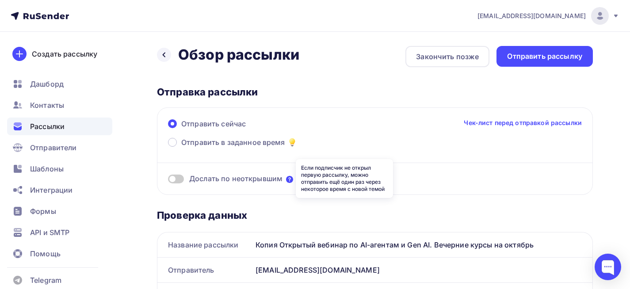
click at [288, 183] on icon at bounding box center [289, 179] width 7 height 7
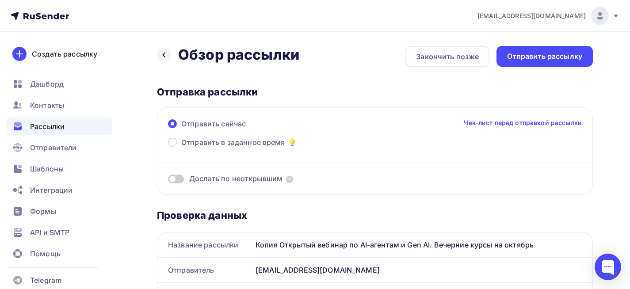
click at [259, 180] on span "Дослать по неоткрывшим" at bounding box center [235, 179] width 93 height 10
click at [183, 177] on span at bounding box center [176, 179] width 16 height 9
click at [168, 180] on input "checkbox" at bounding box center [168, 180] width 0 height 0
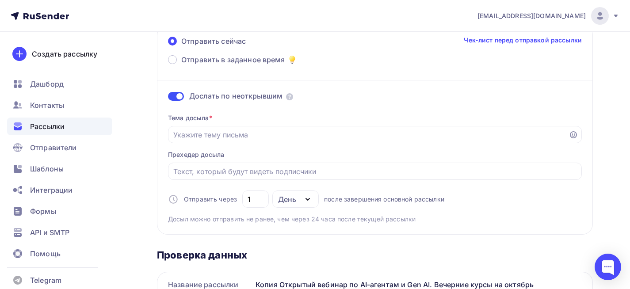
scroll to position [88, 0]
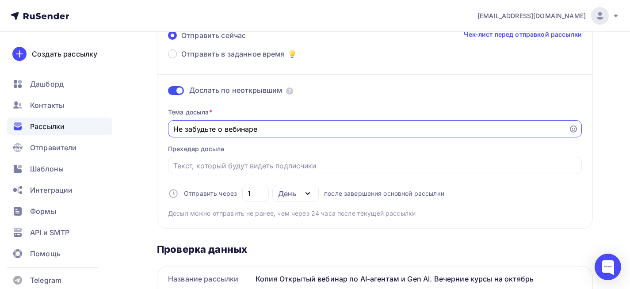
click at [264, 129] on input "Не забудьте о вебинаре" at bounding box center [368, 129] width 390 height 11
type input "Не забудьте о вебинаре"
click at [172, 88] on span at bounding box center [176, 90] width 16 height 9
click at [168, 92] on input "checkbox" at bounding box center [168, 92] width 0 height 0
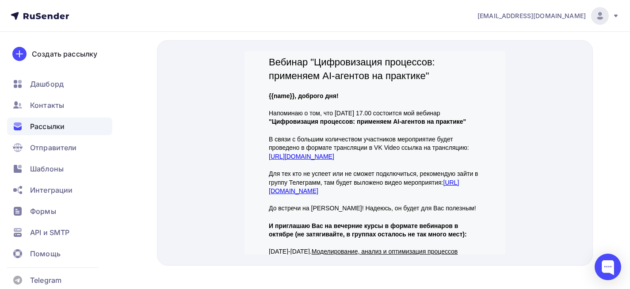
scroll to position [371, 0]
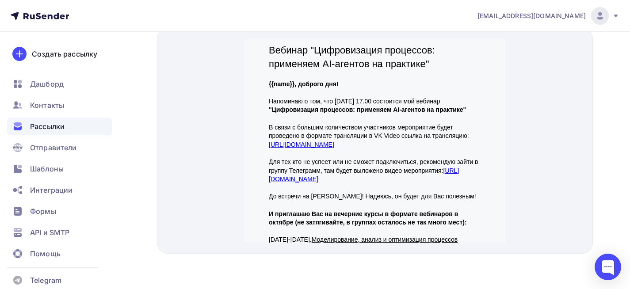
click at [395, 160] on p "Для тех кто не успеет или не сможет подключиться, рекомендую зайти в группу Тел…" at bounding box center [374, 160] width 212 height 26
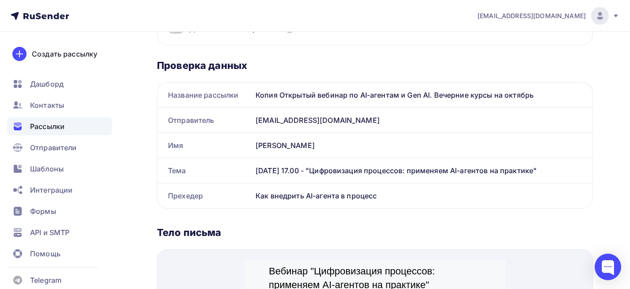
scroll to position [17, 0]
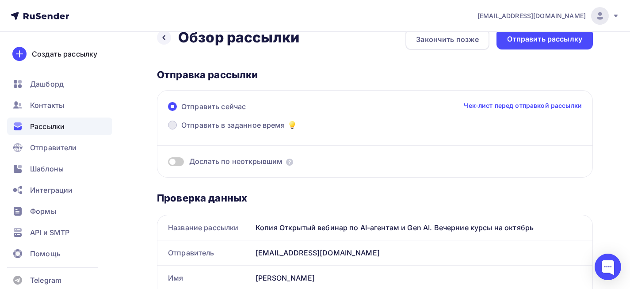
click at [269, 126] on span "Отправить в заданное время" at bounding box center [233, 125] width 104 height 11
click at [181, 130] on input "Отправить в заданное время" at bounding box center [181, 130] width 0 height 0
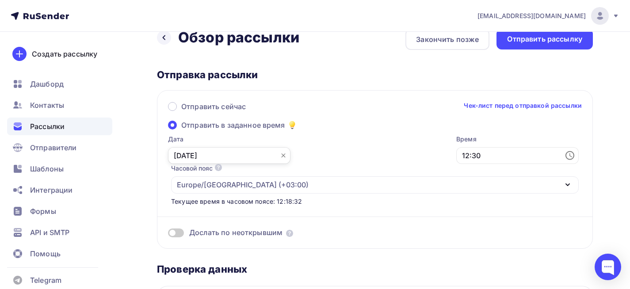
click at [267, 160] on input "[DATE]" at bounding box center [229, 155] width 122 height 17
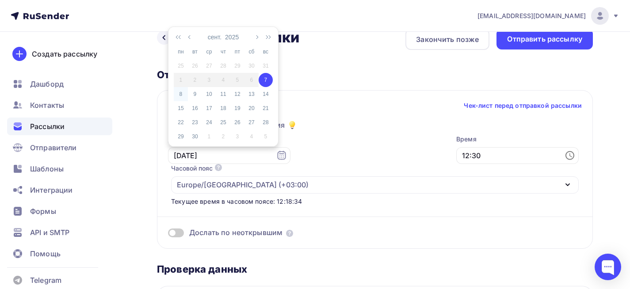
click at [181, 96] on div "8" at bounding box center [181, 94] width 14 height 8
type input "[DATE]"
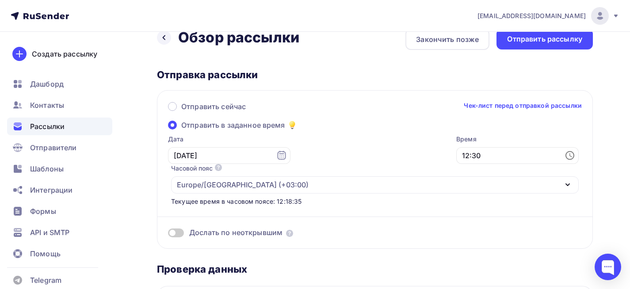
click at [569, 156] on icon at bounding box center [570, 155] width 3 height 4
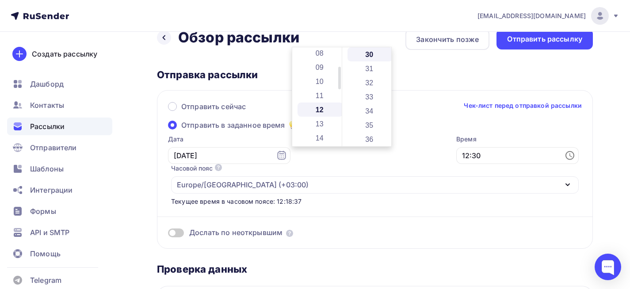
scroll to position [81, 0]
click at [323, 87] on li "08" at bounding box center [320, 86] width 46 height 14
click at [365, 54] on li "00" at bounding box center [370, 54] width 46 height 14
click at [366, 69] on li "01" at bounding box center [370, 68] width 46 height 14
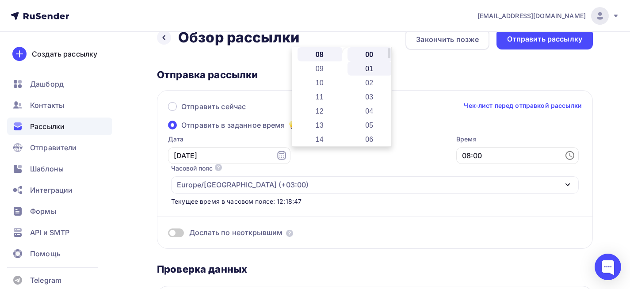
type input "08:01"
click at [377, 206] on div "Дослать по неоткрывшим" at bounding box center [375, 222] width 414 height 32
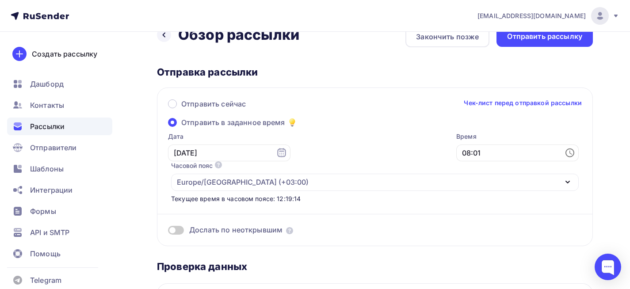
scroll to position [15, 0]
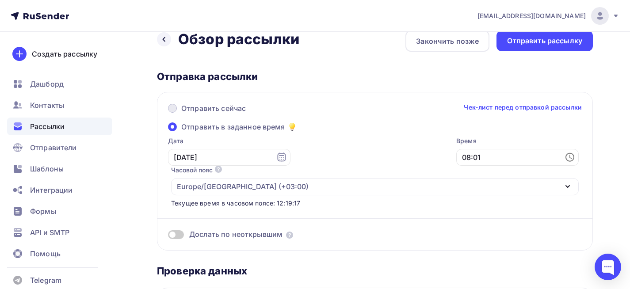
click at [241, 105] on span "Отправить сейчас" at bounding box center [213, 108] width 65 height 11
click at [181, 114] on input "Отправить сейчас" at bounding box center [181, 114] width 0 height 0
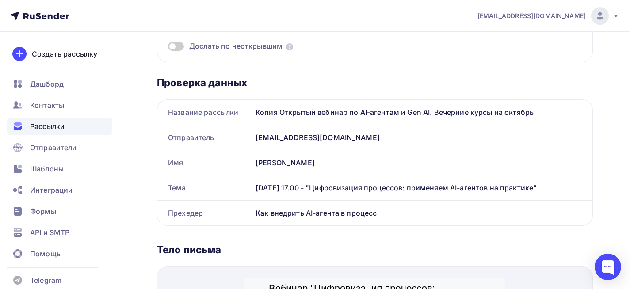
scroll to position [0, 0]
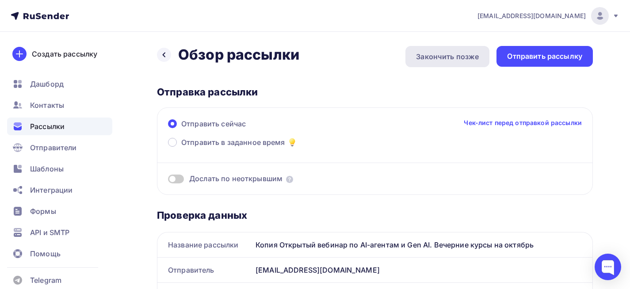
click at [464, 58] on div "Закончить позже" at bounding box center [447, 56] width 63 height 11
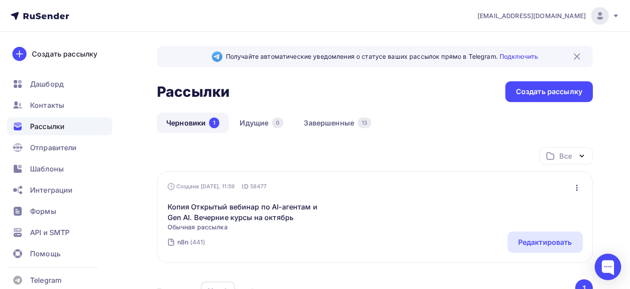
scroll to position [81, 0]
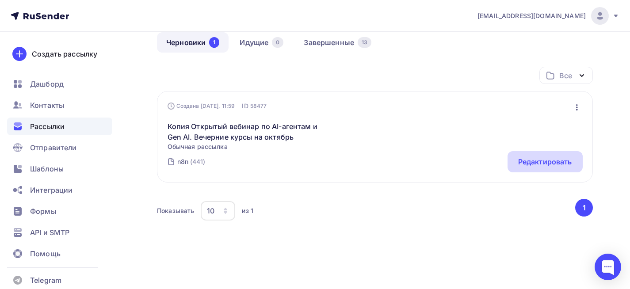
click at [532, 160] on div "Редактировать" at bounding box center [545, 161] width 54 height 11
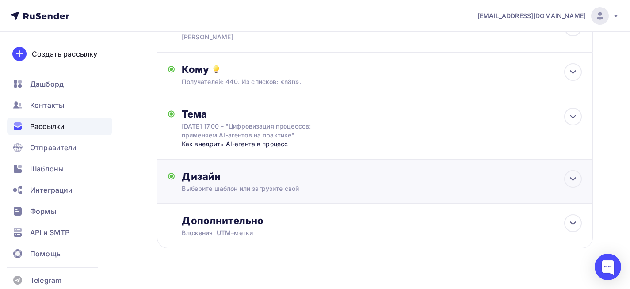
scroll to position [106, 0]
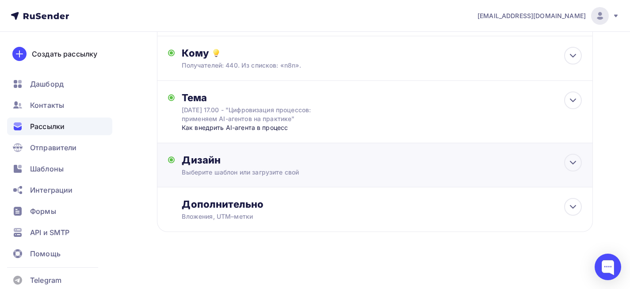
click at [267, 160] on div "Дизайн" at bounding box center [382, 160] width 400 height 12
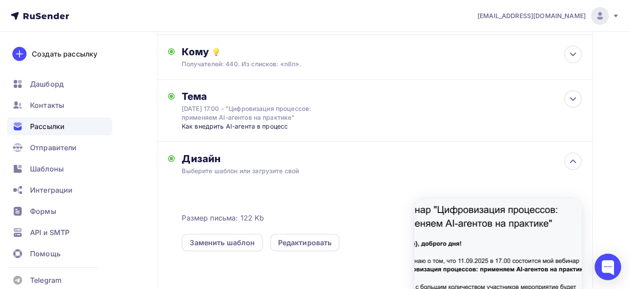
scroll to position [194, 0]
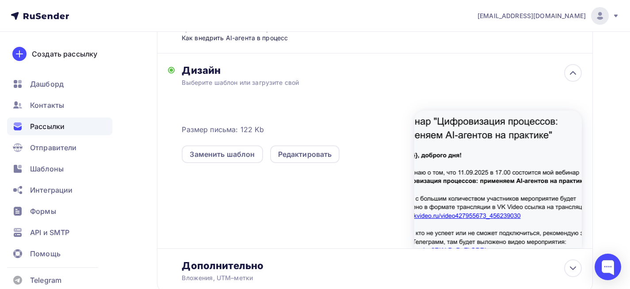
click at [512, 175] on div at bounding box center [498, 180] width 168 height 138
click at [301, 159] on div "Редактировать" at bounding box center [305, 154] width 54 height 11
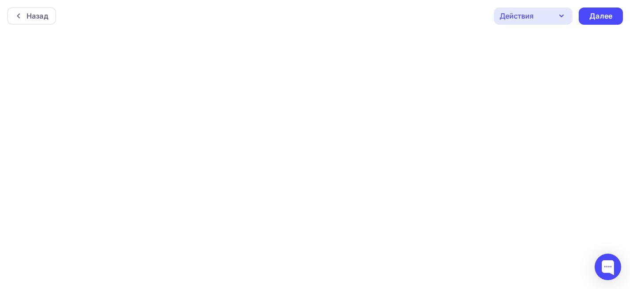
click at [541, 13] on div "Действия" at bounding box center [533, 16] width 79 height 17
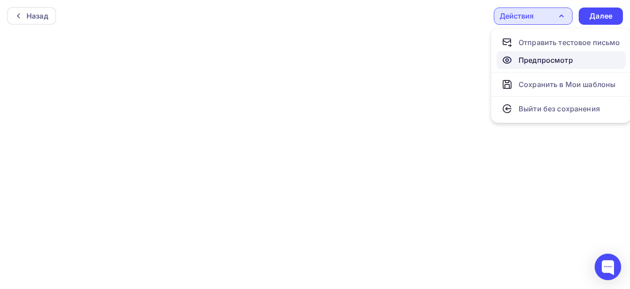
click at [542, 60] on div "Предпросмотр" at bounding box center [545, 60] width 54 height 11
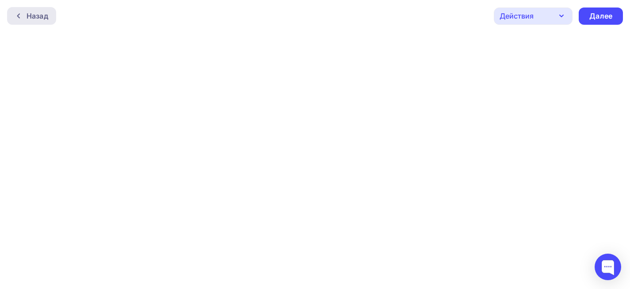
click at [27, 12] on div "Назад" at bounding box center [31, 16] width 49 height 18
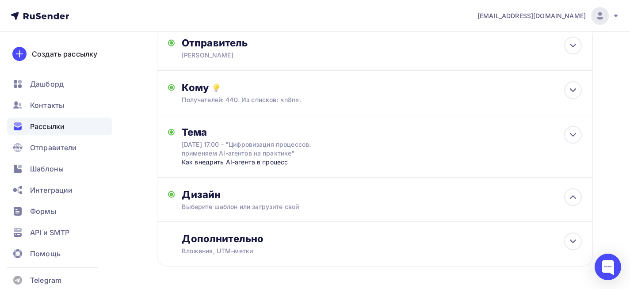
scroll to position [84, 0]
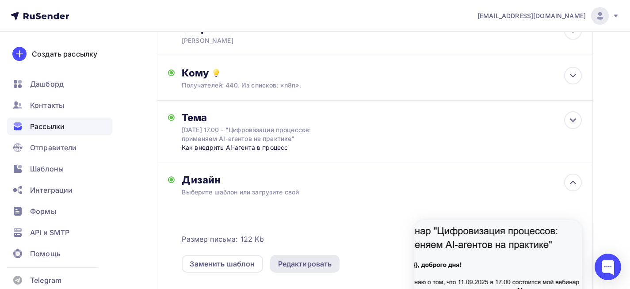
click at [319, 269] on div "Редактировать" at bounding box center [305, 264] width 54 height 11
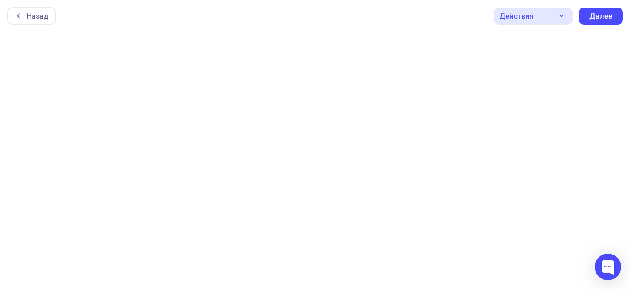
click at [542, 16] on div "Действия" at bounding box center [533, 16] width 79 height 17
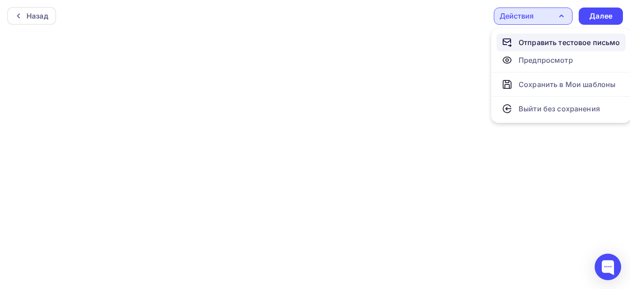
click at [549, 38] on div "Отправить тестовое письмо" at bounding box center [569, 42] width 102 height 11
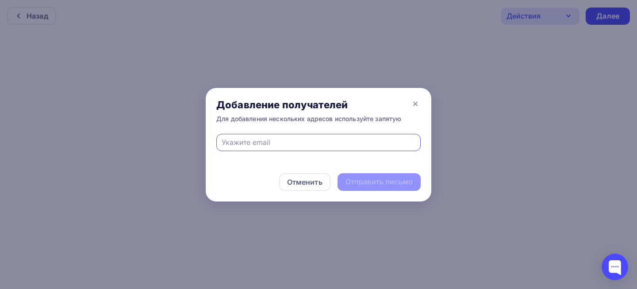
type input "[EMAIL_ADDRESS][DOMAIN_NAME]"
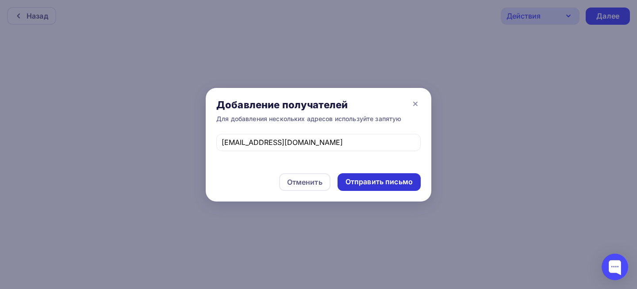
click at [381, 179] on div "Отправить письмо" at bounding box center [378, 182] width 67 height 10
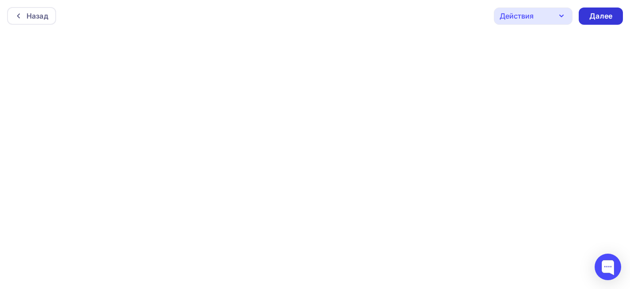
click at [615, 17] on div "Далее" at bounding box center [601, 16] width 44 height 17
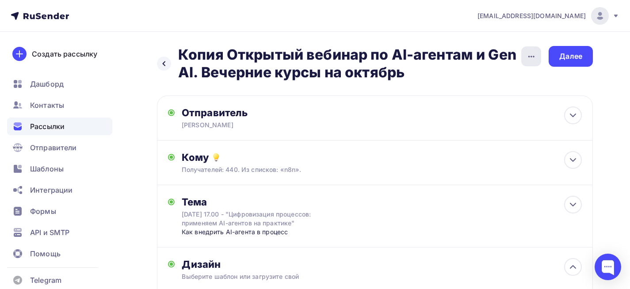
click at [539, 58] on div "button" at bounding box center [531, 56] width 20 height 20
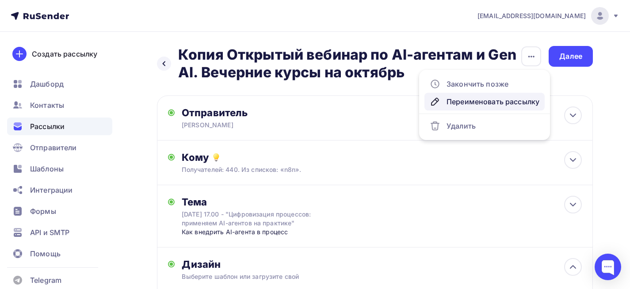
click at [477, 102] on div "Переименовать рассылку" at bounding box center [485, 101] width 110 height 11
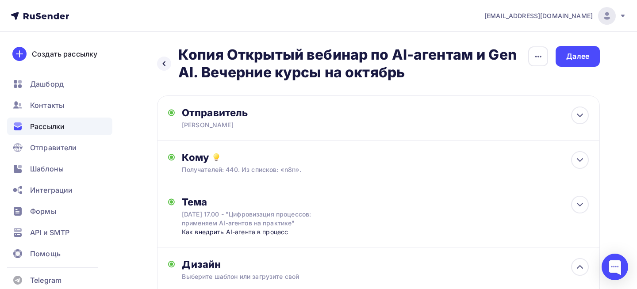
scroll to position [0, 29]
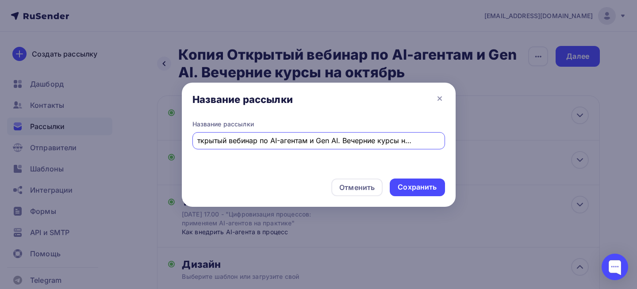
click at [220, 141] on input "Копия Открытый вебинар по AI-агентам и Gen AI. Вечерние курсы на октябрь" at bounding box center [318, 140] width 242 height 11
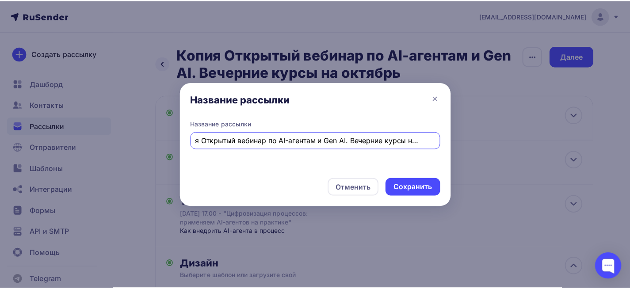
scroll to position [0, 0]
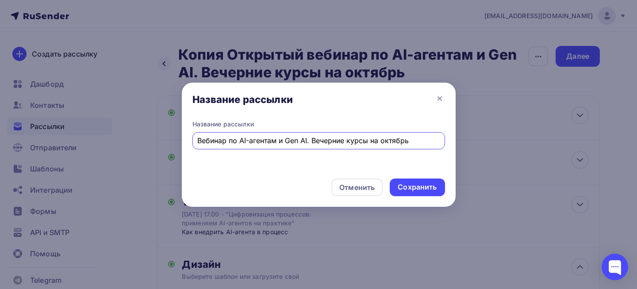
drag, startPoint x: 343, startPoint y: 140, endPoint x: 309, endPoint y: 137, distance: 34.6
click at [309, 137] on input "Вебинар по AI-агентам и Gen AI. Вечерние курсы на октябрь" at bounding box center [318, 140] width 242 height 11
type input "Вебинар по AI-агентам и Gen AI и курсы на октябрь"
click at [429, 187] on div "Сохранить" at bounding box center [416, 187] width 39 height 10
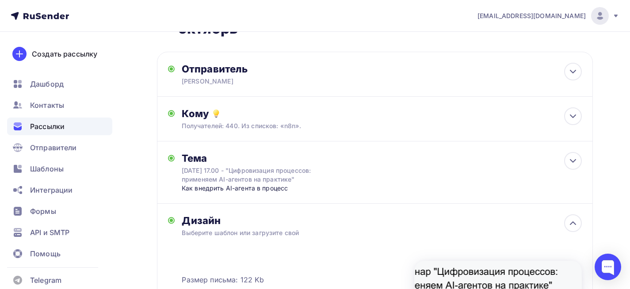
scroll to position [44, 0]
click at [575, 160] on icon at bounding box center [572, 160] width 5 height 3
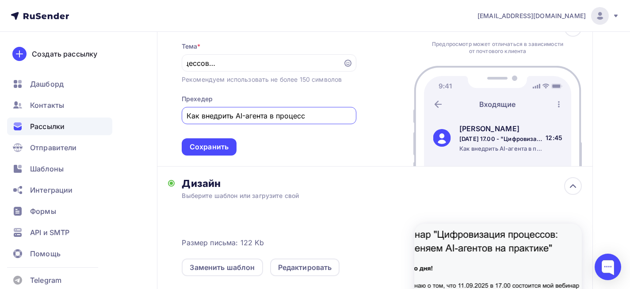
scroll to position [0, 0]
drag, startPoint x: 311, startPoint y: 119, endPoint x: 176, endPoint y: 115, distance: 134.4
click at [176, 115] on div "[PERSON_NAME] * [DATE] 17.00 - "Цифровизация процессов: применяем AI-агентов на…" at bounding box center [262, 87] width 188 height 137
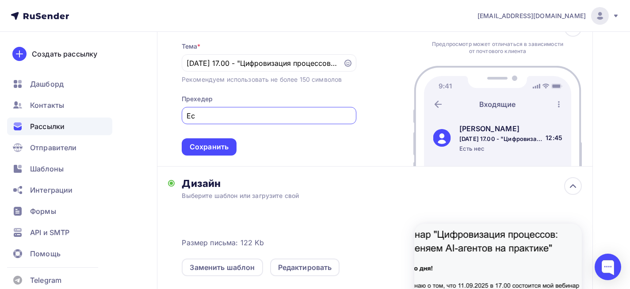
type input "[PERSON_NAME]"
type input "Как внедрить AI-агента в процесс"
click at [309, 152] on div "Тема * [DATE] 17.00 - "Цифровизация процессов: применяем AI-агентов на практике…" at bounding box center [269, 93] width 175 height 124
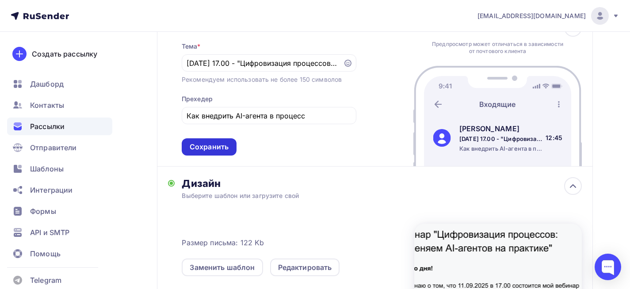
click at [218, 153] on div "Сохранить" at bounding box center [209, 146] width 55 height 17
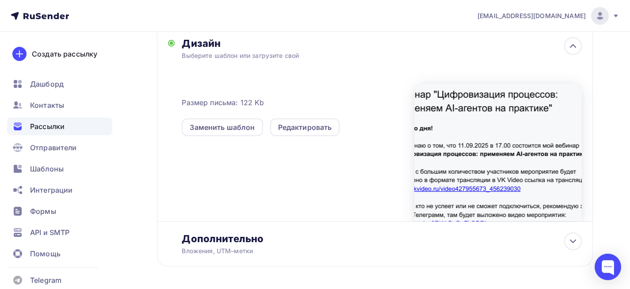
scroll to position [257, 0]
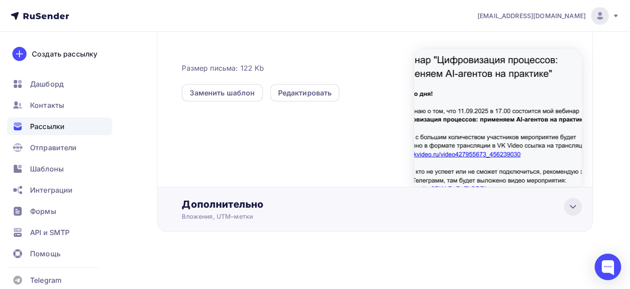
click at [574, 210] on icon at bounding box center [573, 207] width 11 height 11
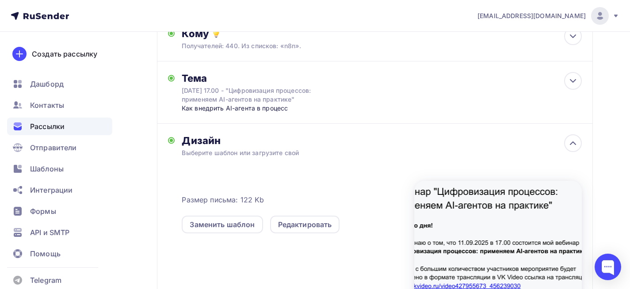
scroll to position [0, 0]
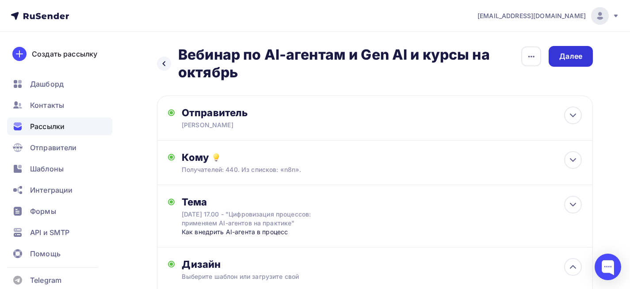
click at [560, 58] on div "Далее" at bounding box center [570, 56] width 23 height 10
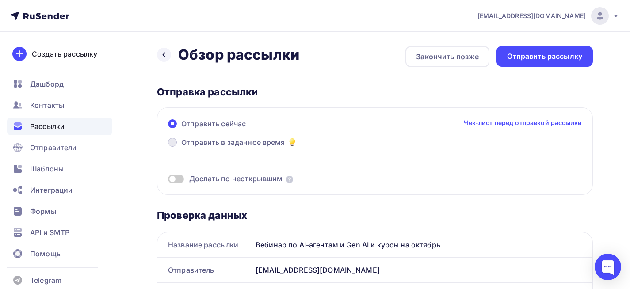
click at [268, 144] on span "Отправить в заданное время" at bounding box center [233, 142] width 104 height 11
click at [181, 148] on input "Отправить в заданное время" at bounding box center [181, 148] width 0 height 0
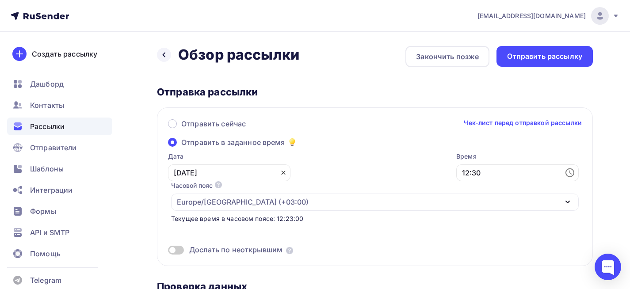
click at [280, 175] on icon at bounding box center [283, 172] width 7 height 7
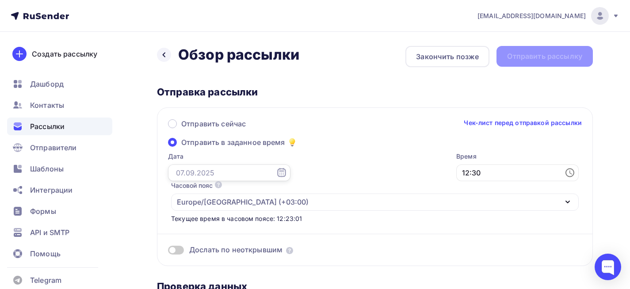
click at [240, 175] on input "text" at bounding box center [229, 172] width 122 height 17
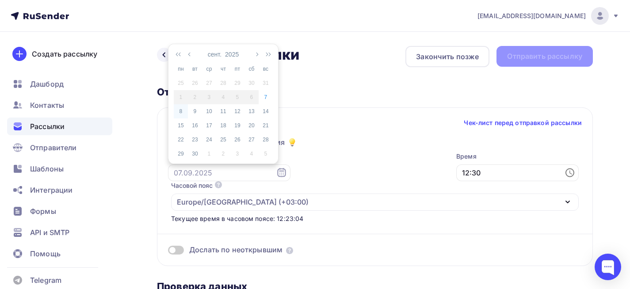
click at [178, 112] on div "8" at bounding box center [181, 111] width 14 height 8
type input "[DATE]"
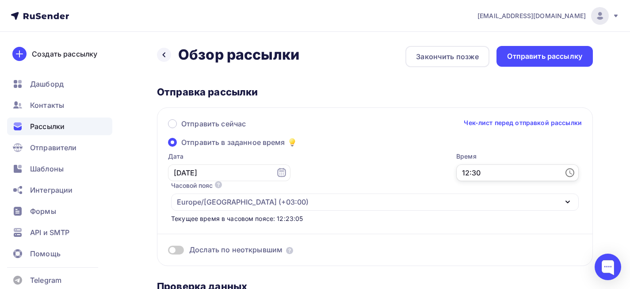
click at [456, 167] on input "12:30" at bounding box center [517, 172] width 122 height 17
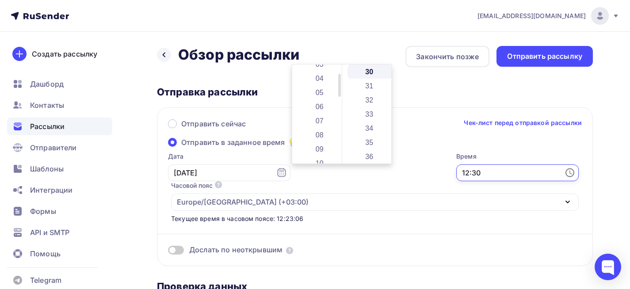
scroll to position [37, 0]
click at [319, 147] on li "08" at bounding box center [320, 148] width 46 height 14
click at [321, 101] on li "07" at bounding box center [320, 102] width 46 height 14
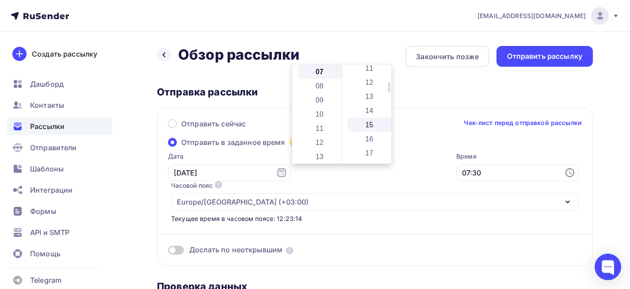
click at [370, 125] on li "15" at bounding box center [370, 125] width 46 height 14
type input "07:15"
click at [411, 89] on div "Отправка рассылки" at bounding box center [375, 92] width 436 height 12
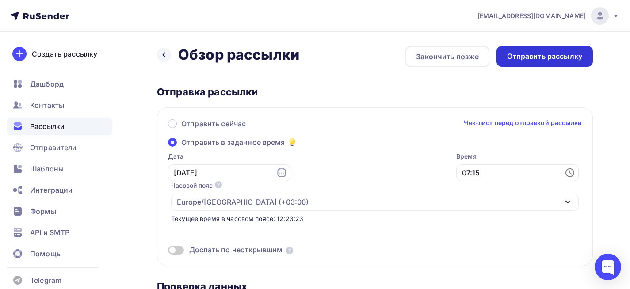
click at [518, 60] on div "Отправить рассылку" at bounding box center [544, 56] width 75 height 10
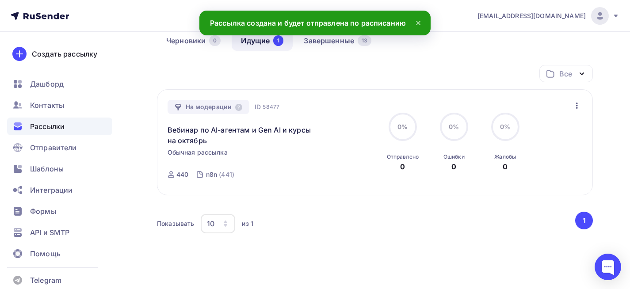
scroll to position [88, 0]
